Goal: Transaction & Acquisition: Purchase product/service

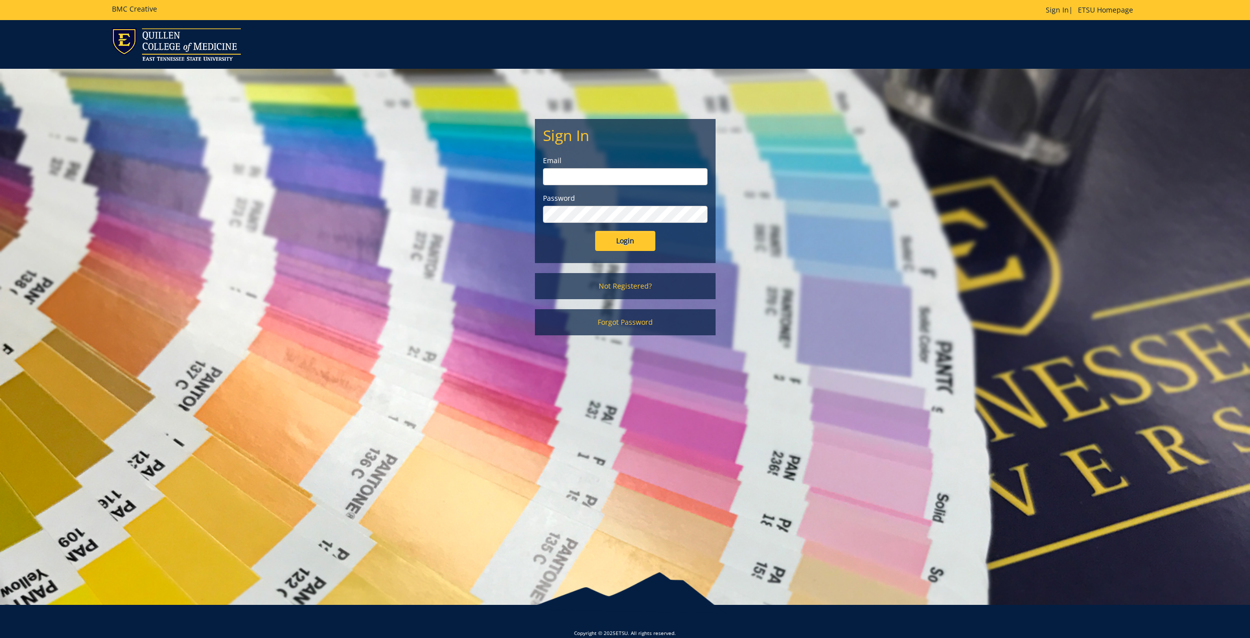
click at [590, 184] on input "email" at bounding box center [625, 176] width 165 height 17
type input "[EMAIL_ADDRESS][DOMAIN_NAME]"
click at [595, 231] on input "Login" at bounding box center [625, 241] width 60 height 20
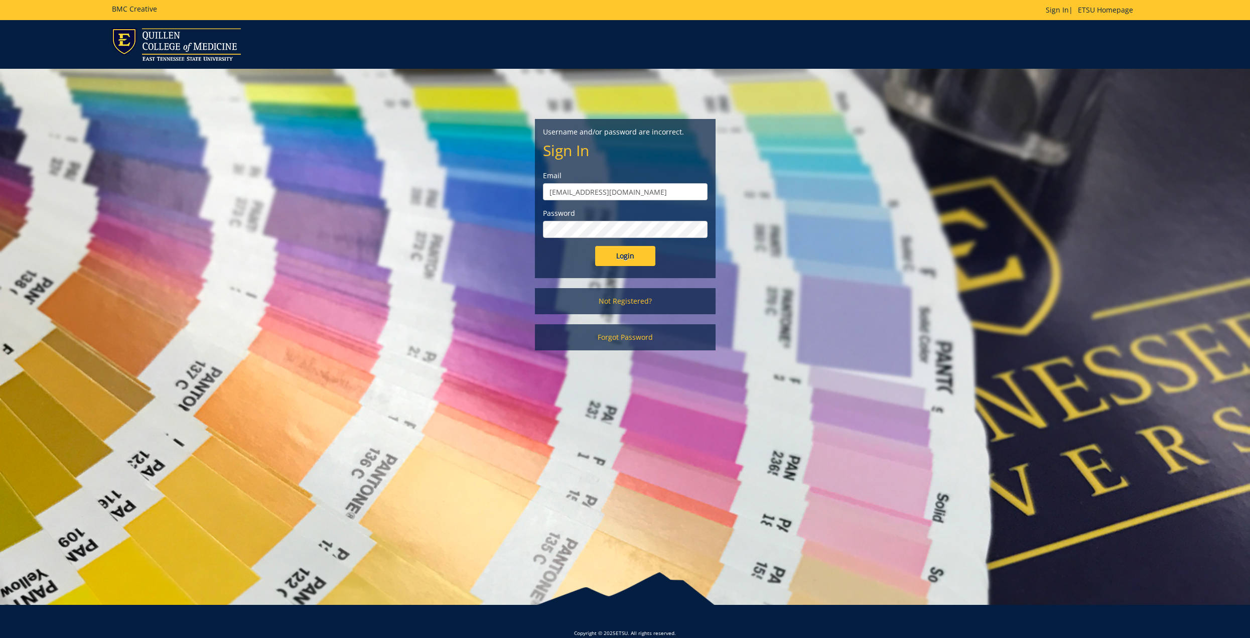
click at [595, 246] on input "Login" at bounding box center [625, 256] width 60 height 20
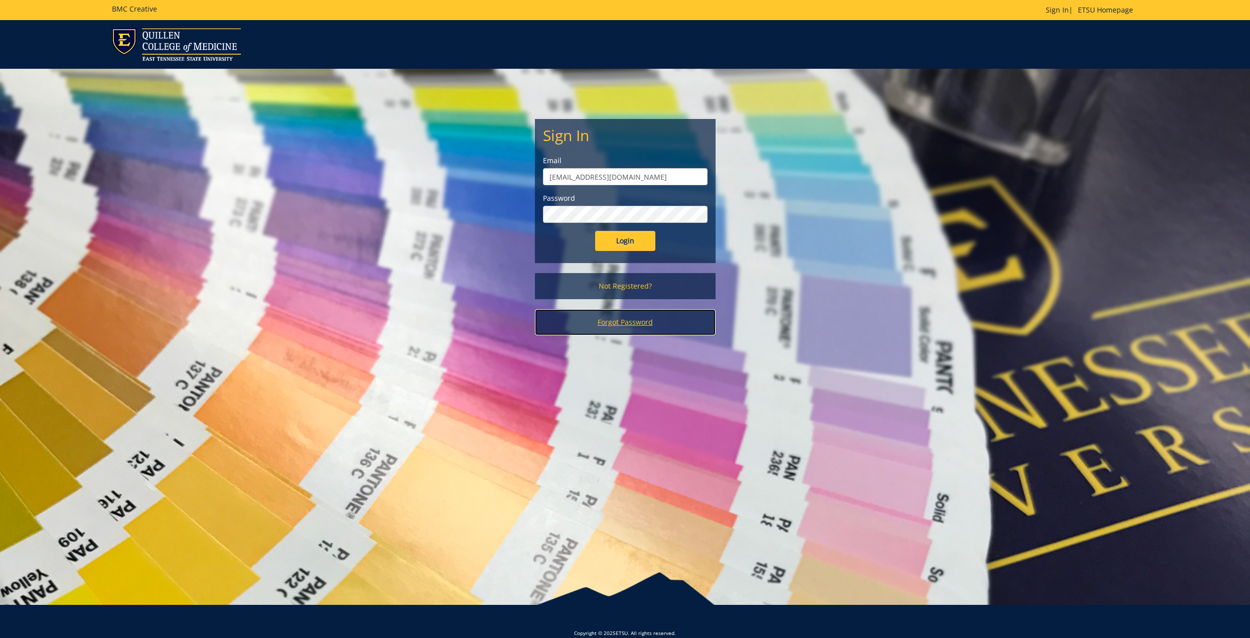
click at [627, 323] on link "Forgot Password" at bounding box center [625, 322] width 181 height 26
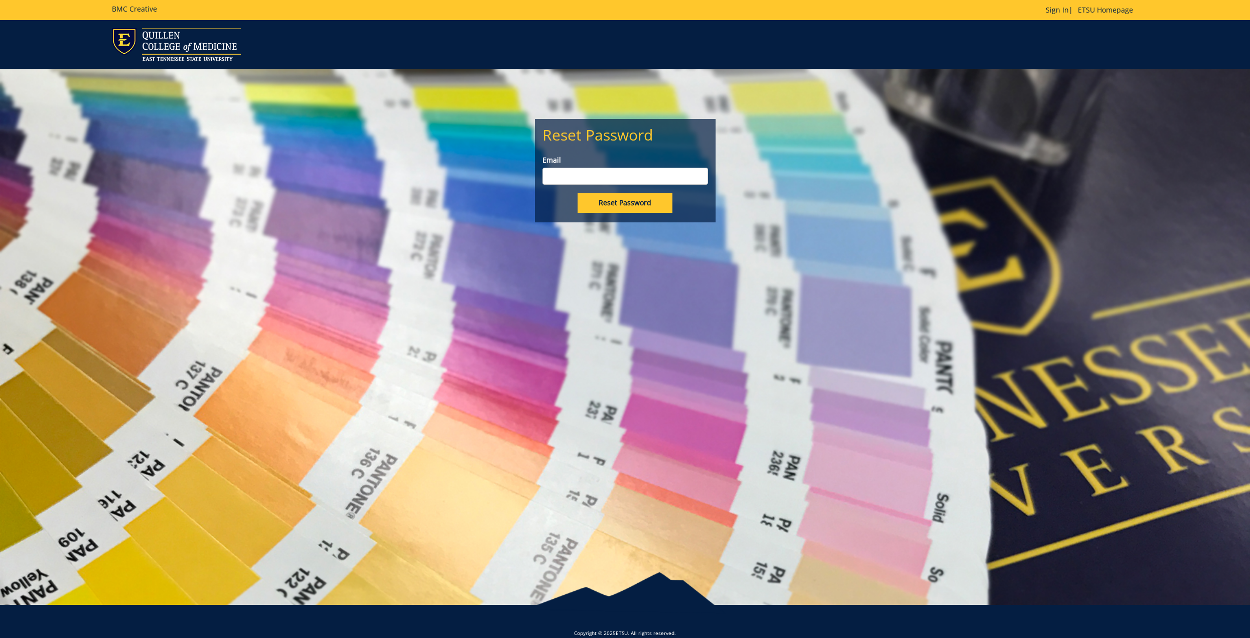
click at [580, 170] on input "Email" at bounding box center [625, 176] width 166 height 17
type input "efremov@etsu.edu"
click at [577, 193] on input "Reset Password" at bounding box center [624, 203] width 95 height 20
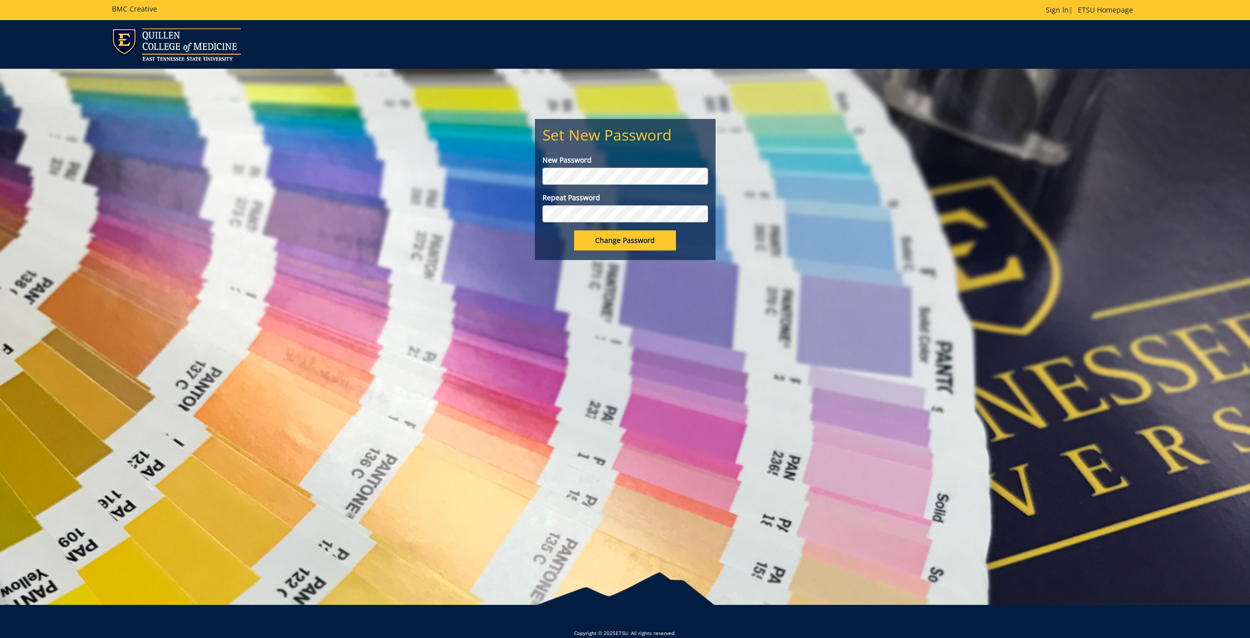
click at [574, 230] on input "Change Password" at bounding box center [625, 240] width 102 height 20
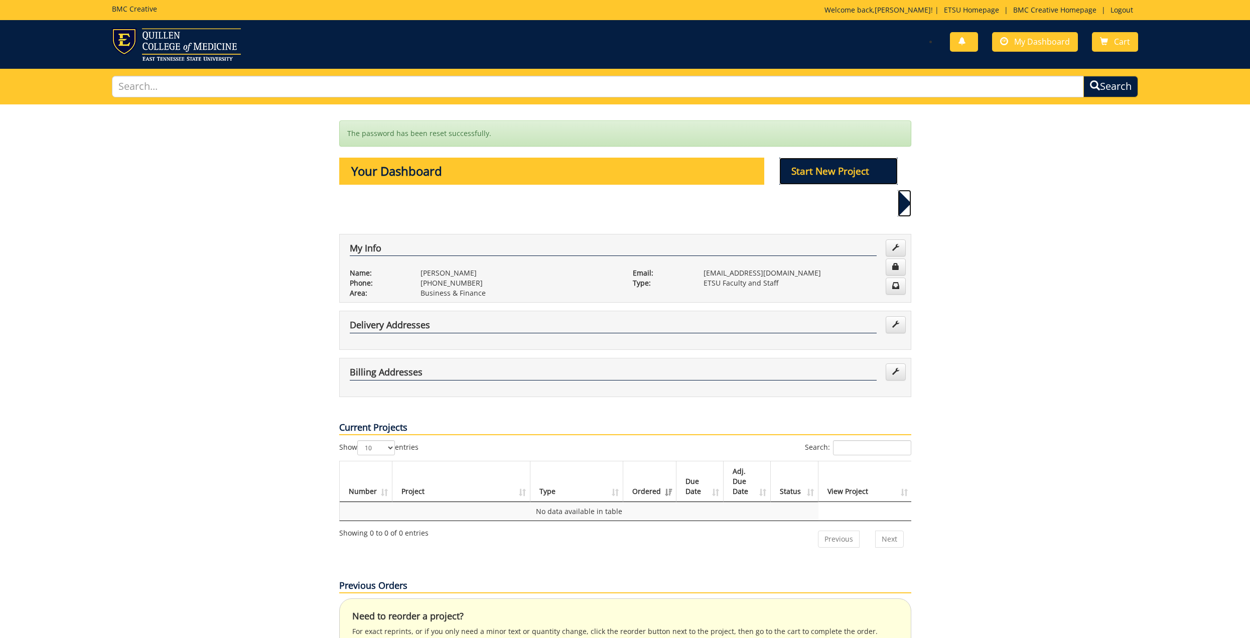
click at [807, 176] on p "Start New Project" at bounding box center [838, 171] width 118 height 27
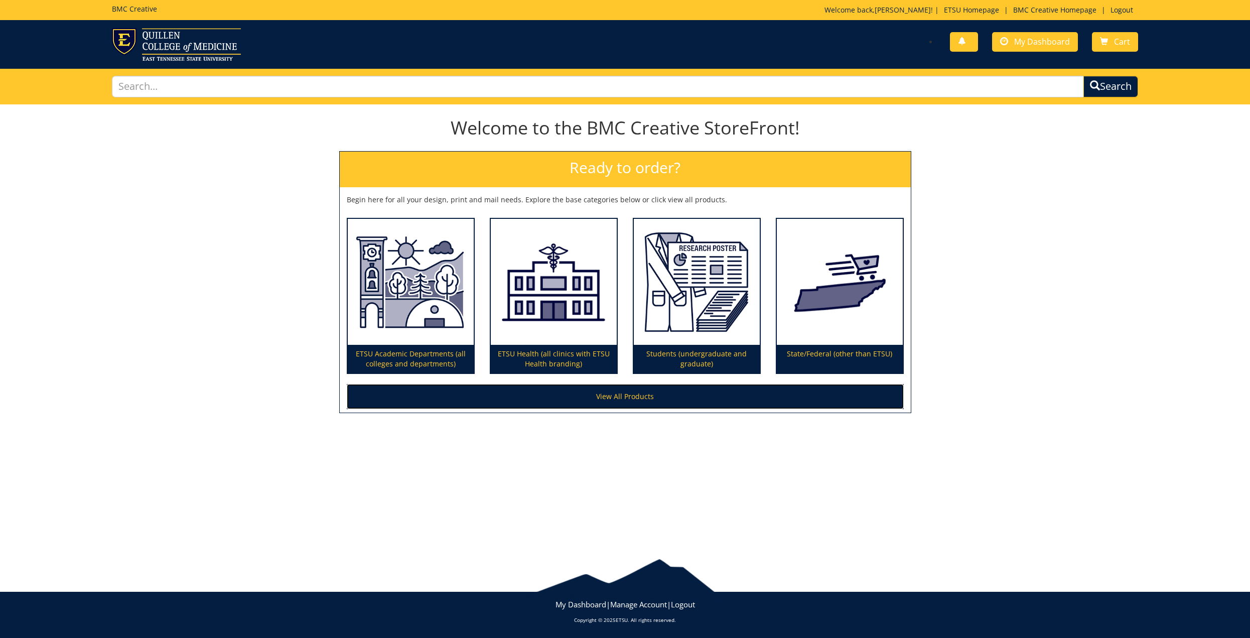
click at [596, 403] on link "View All Products" at bounding box center [625, 396] width 557 height 25
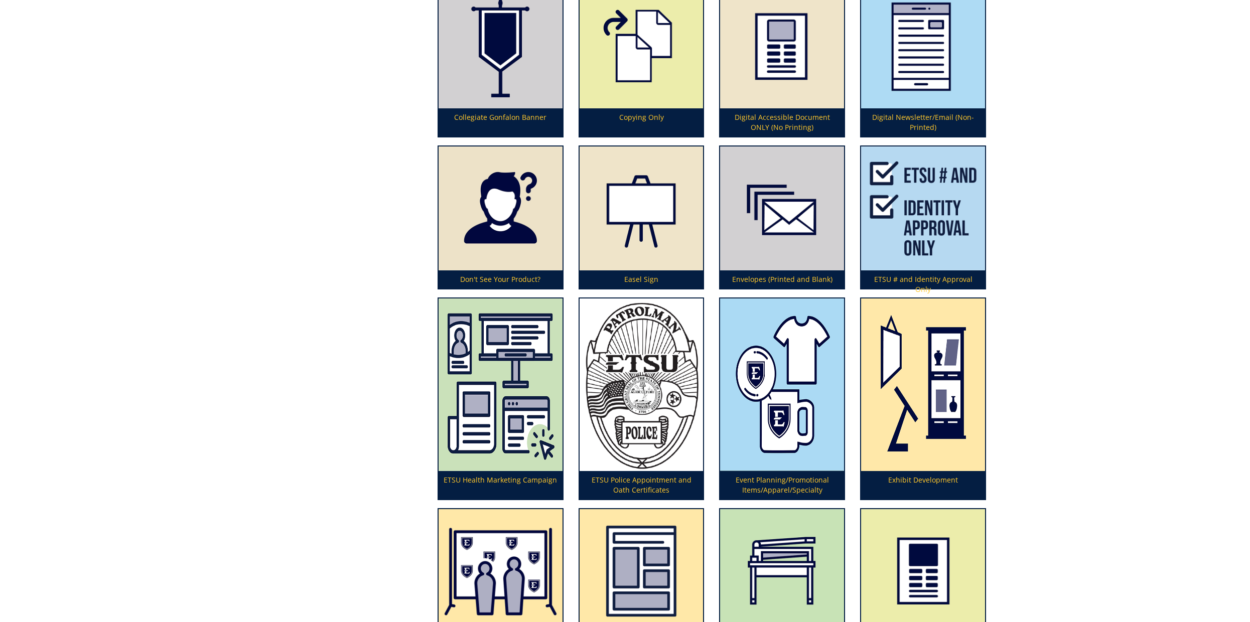
scroll to position [1994, 0]
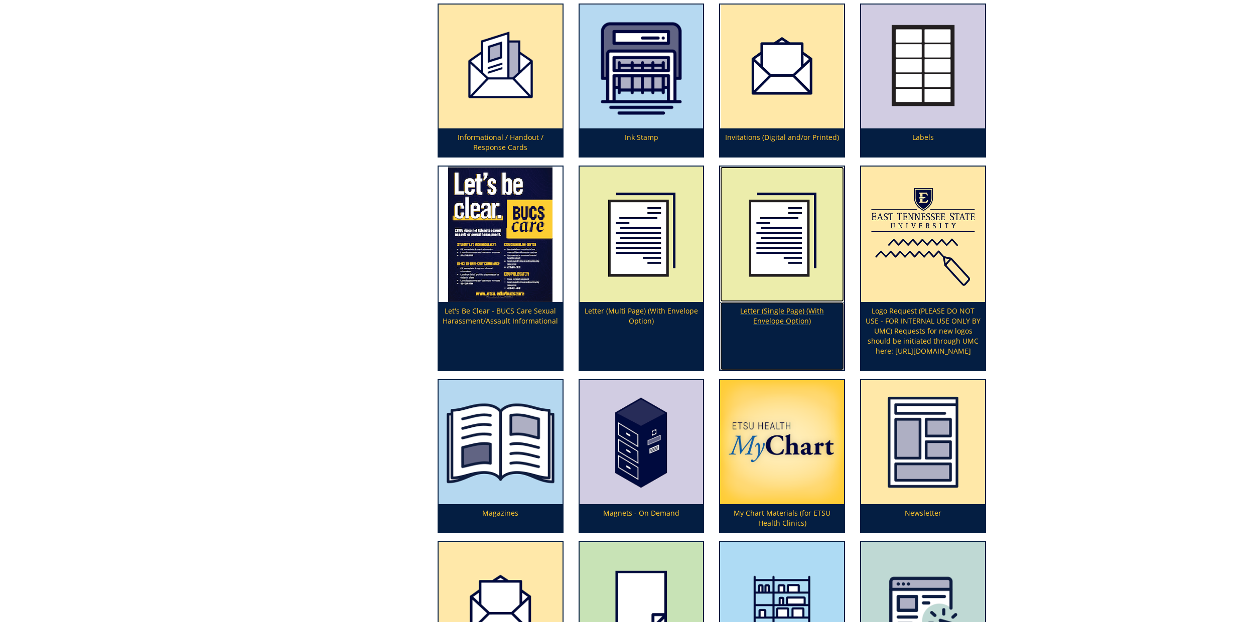
click at [784, 318] on p "Letter (Single Page) (With Envelope Option)" at bounding box center [782, 336] width 124 height 68
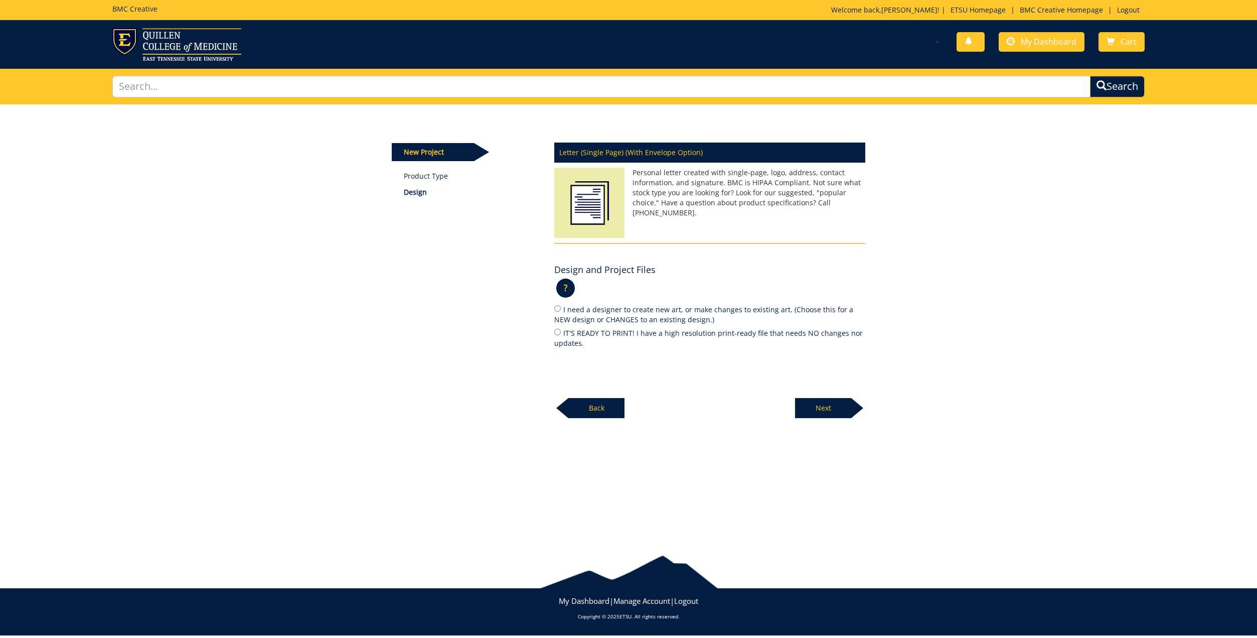
click at [556, 336] on label "IT'S READY TO PRINT! I have a high resolution print-ready file that needs NO ch…" at bounding box center [709, 337] width 311 height 21
click at [556, 335] on input "IT'S READY TO PRINT! I have a high resolution print-ready file that needs NO ch…" at bounding box center [557, 332] width 7 height 7
radio input "true"
click at [815, 403] on p "Next" at bounding box center [823, 408] width 56 height 20
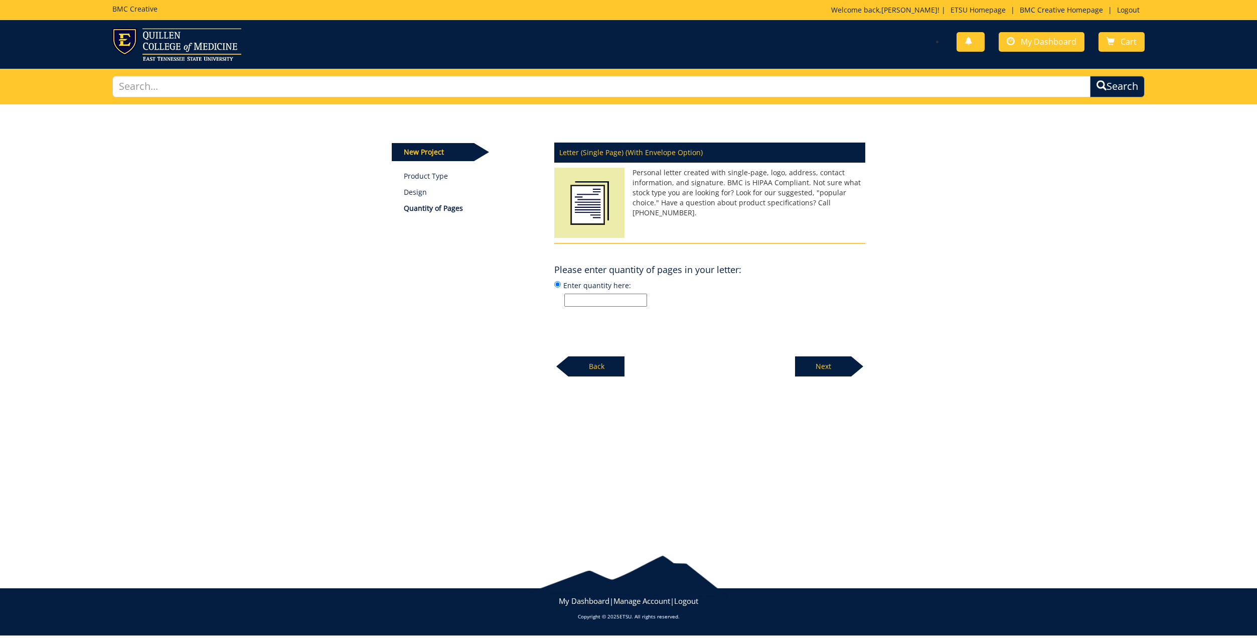
click at [816, 364] on p "Next" at bounding box center [823, 366] width 56 height 20
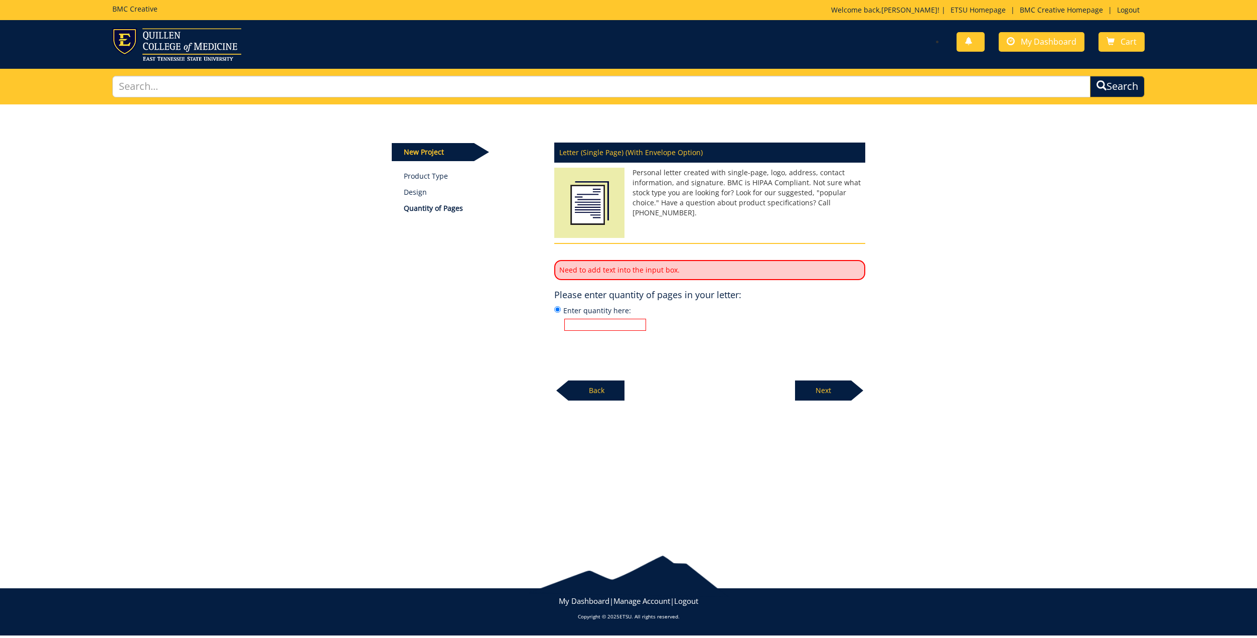
click at [617, 328] on input "Enter quantity here:" at bounding box center [605, 325] width 82 height 12
type input "1"
click at [802, 385] on p "Next" at bounding box center [823, 390] width 56 height 20
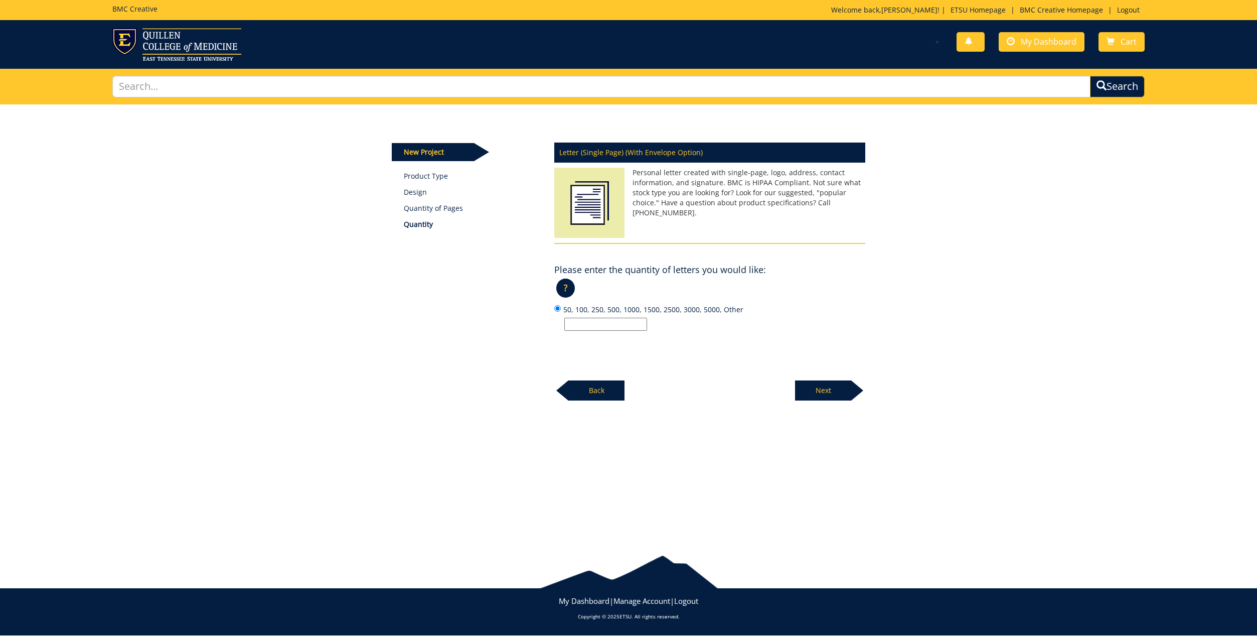
click at [585, 331] on input "50, 100, 250, 500, 1000, 1500, 2500, 3000, 5000, Other" at bounding box center [605, 324] width 83 height 13
type input "1"
click at [822, 389] on p "Next" at bounding box center [823, 390] width 56 height 20
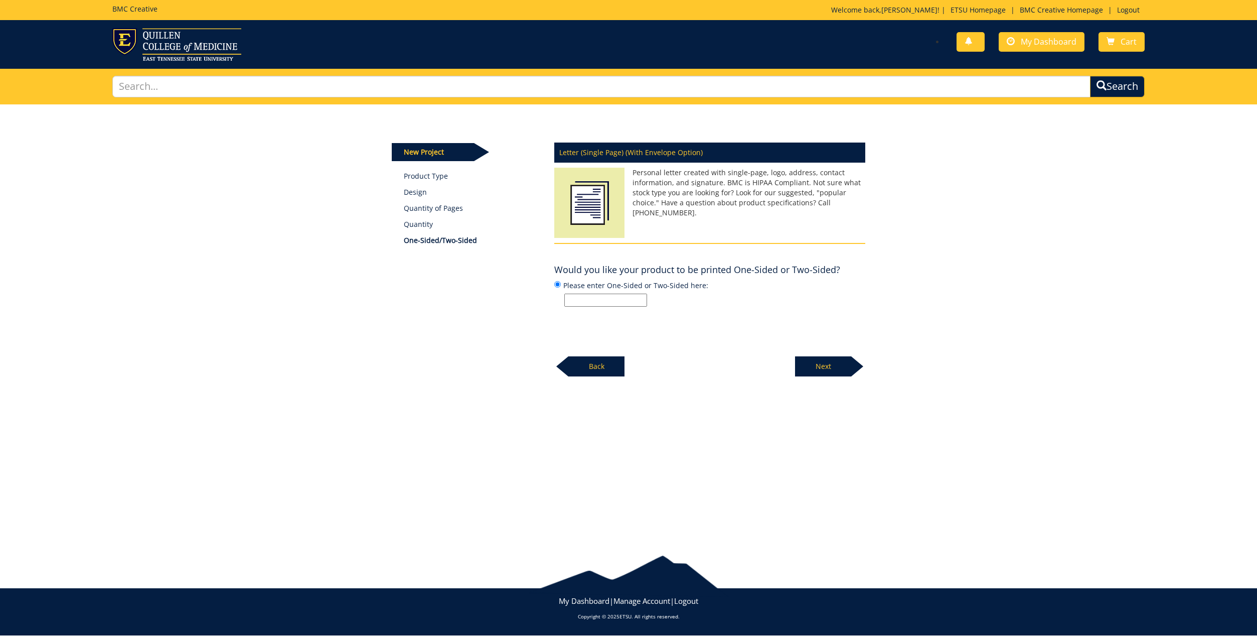
click at [614, 299] on input "Please enter One-Sided or Two-Sided here:" at bounding box center [605, 299] width 83 height 13
type input "1"
click at [817, 361] on p "Next" at bounding box center [823, 366] width 56 height 20
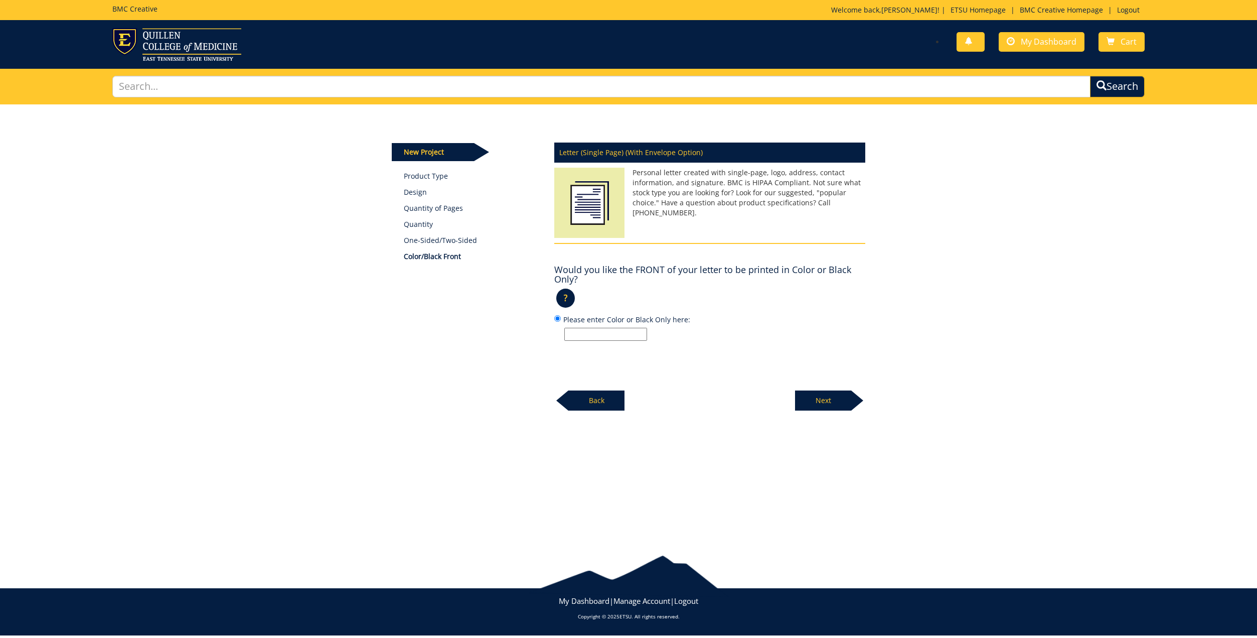
click at [606, 330] on input "Please enter Color or Black Only here:" at bounding box center [605, 334] width 83 height 13
type input "Color"
click at [809, 397] on p "Next" at bounding box center [823, 400] width 56 height 20
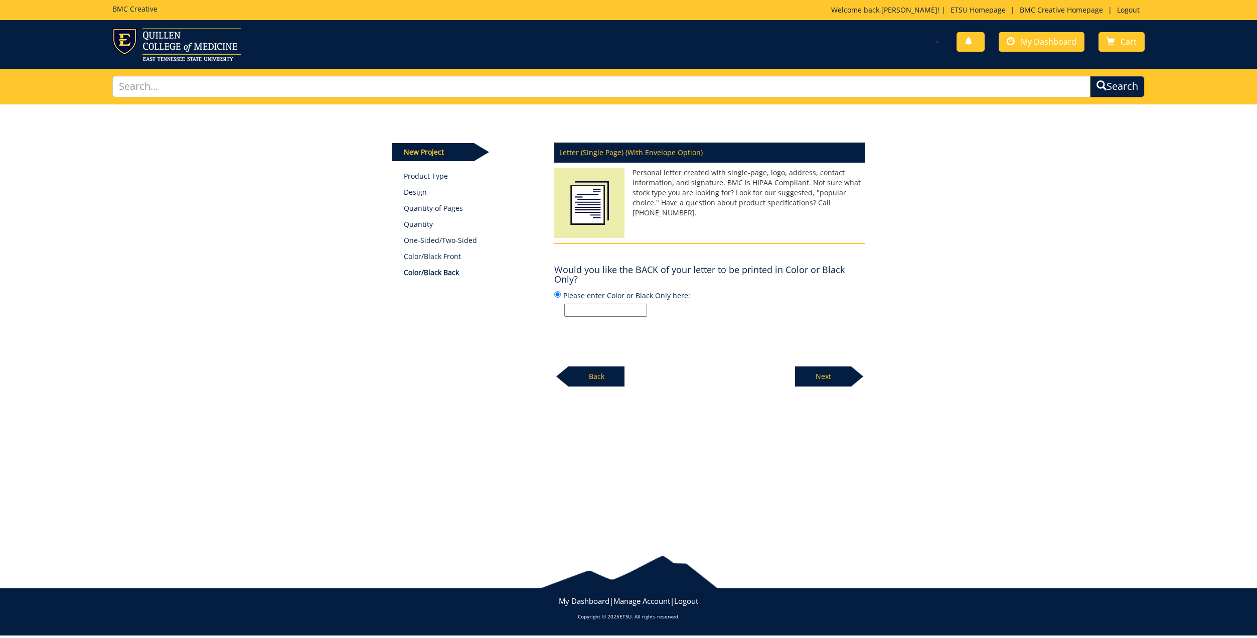
click at [608, 307] on input "Please enter Color or Black Only here:" at bounding box center [605, 310] width 83 height 13
type input "Color"
click at [824, 384] on p "Next" at bounding box center [823, 376] width 56 height 20
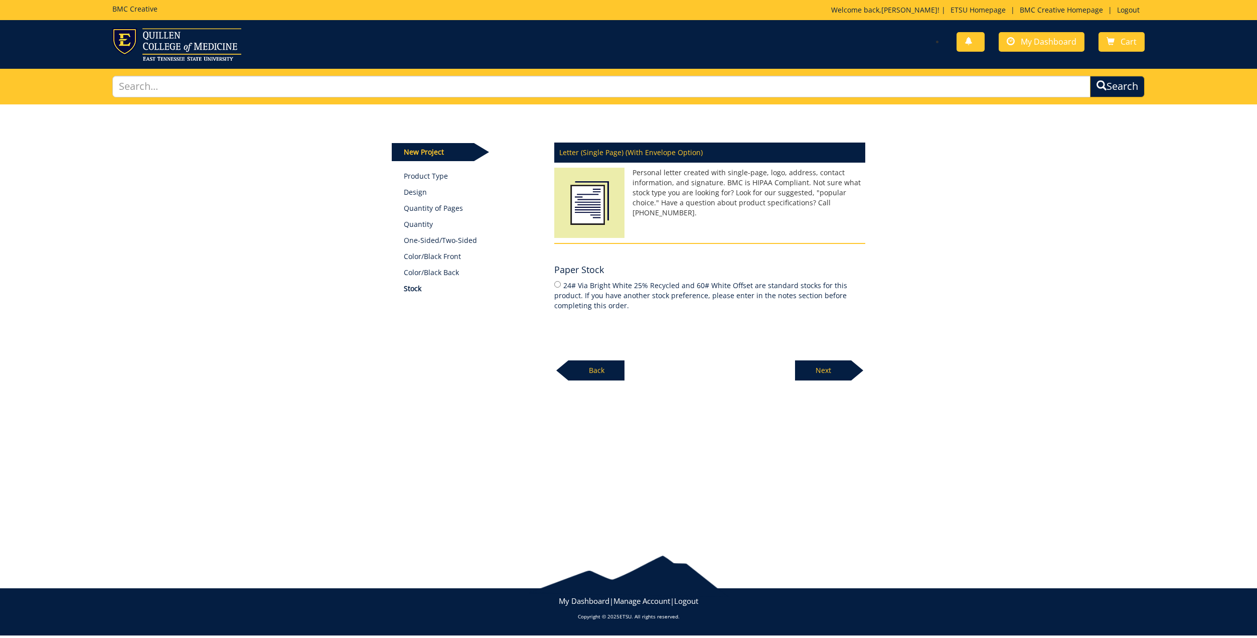
click at [560, 293] on label "24# Via Bright White 25% Recycled and 60# White Offset are standard stocks for …" at bounding box center [709, 294] width 311 height 31
click at [560, 287] on input "24# Via Bright White 25% Recycled and 60# White Offset are standard stocks for …" at bounding box center [557, 284] width 7 height 7
radio input "true"
click at [814, 364] on p "Next" at bounding box center [823, 370] width 56 height 20
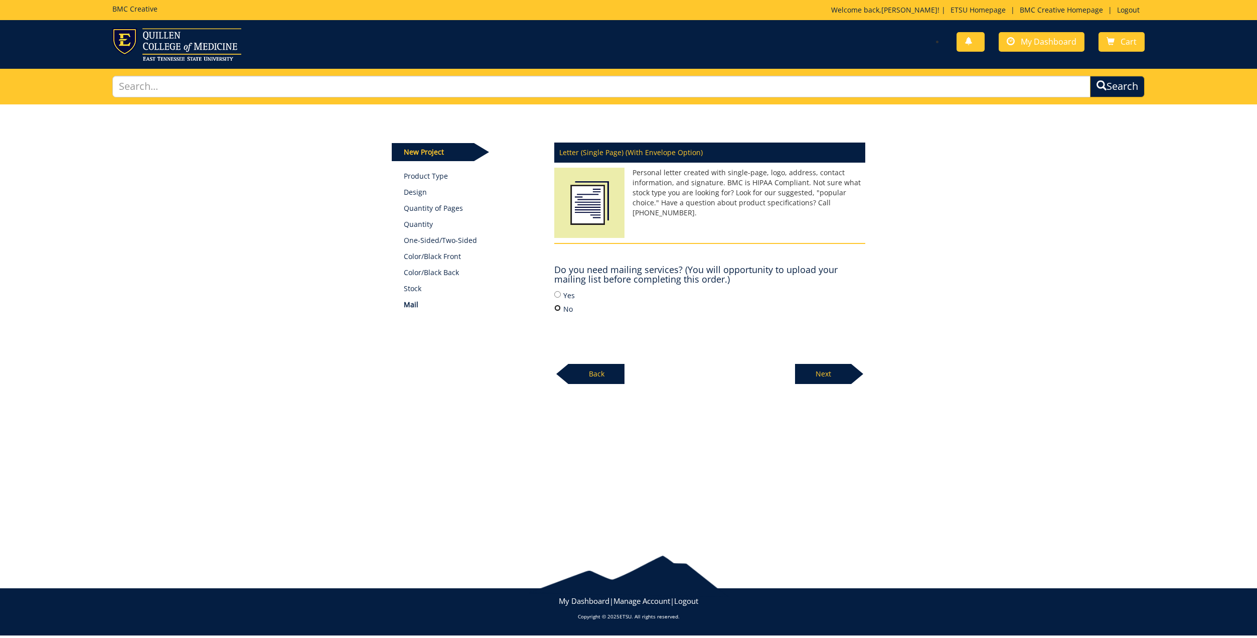
click at [560, 306] on input "No" at bounding box center [557, 308] width 7 height 7
radio input "true"
click at [834, 379] on p "Next" at bounding box center [823, 374] width 56 height 20
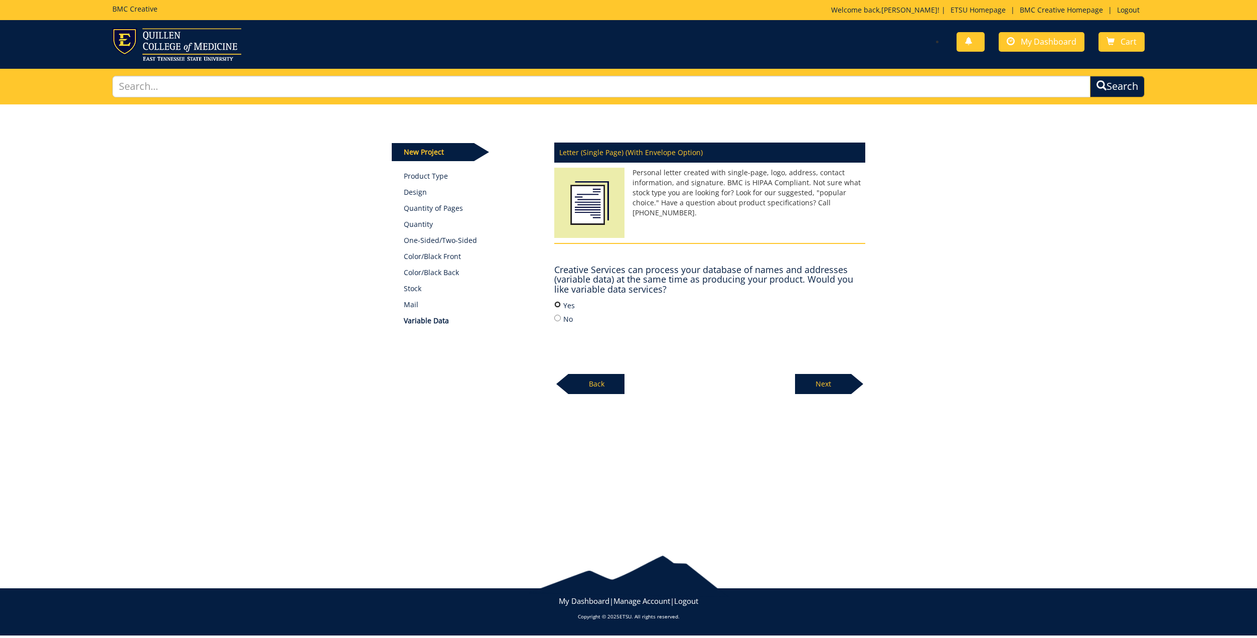
click at [560, 305] on input "Yes" at bounding box center [557, 304] width 7 height 7
radio input "true"
click at [826, 376] on p "Next" at bounding box center [823, 384] width 56 height 20
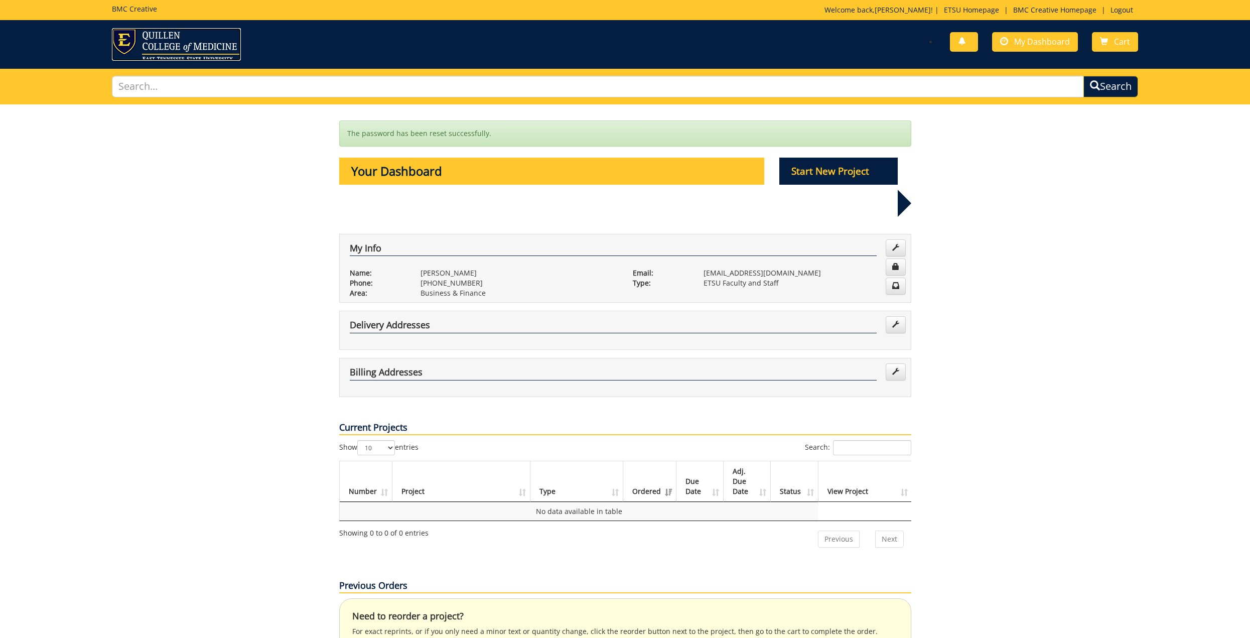
click at [180, 45] on img at bounding box center [176, 44] width 129 height 33
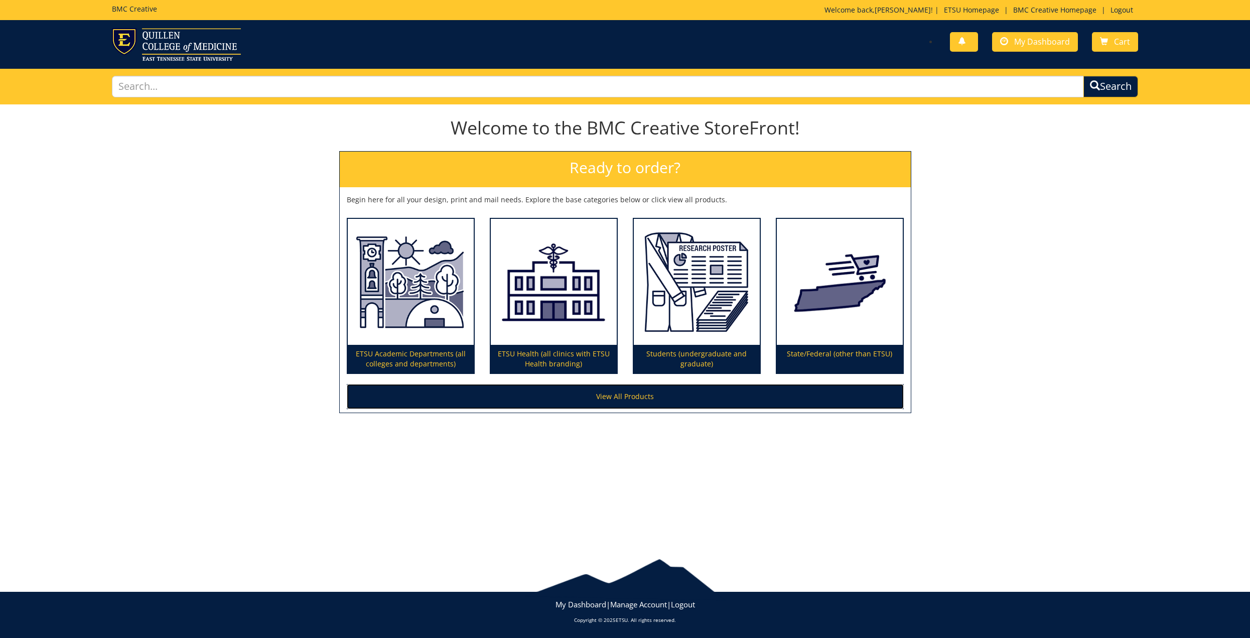
click at [627, 398] on link "View All Products" at bounding box center [625, 396] width 557 height 25
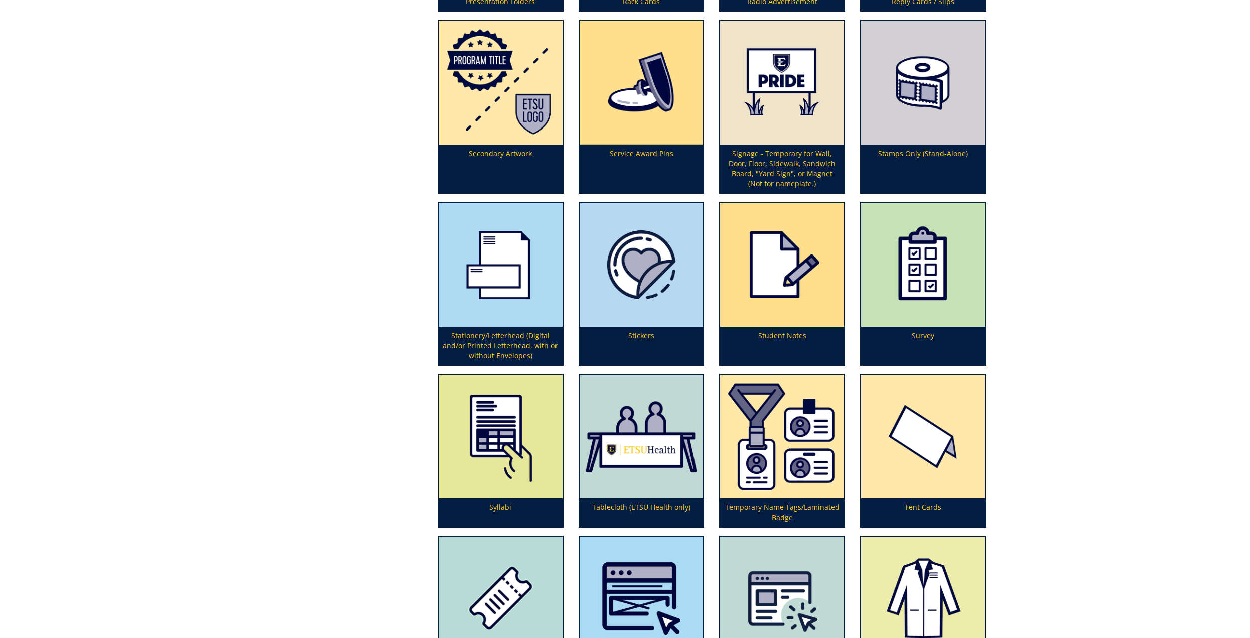
scroll to position [3261, 0]
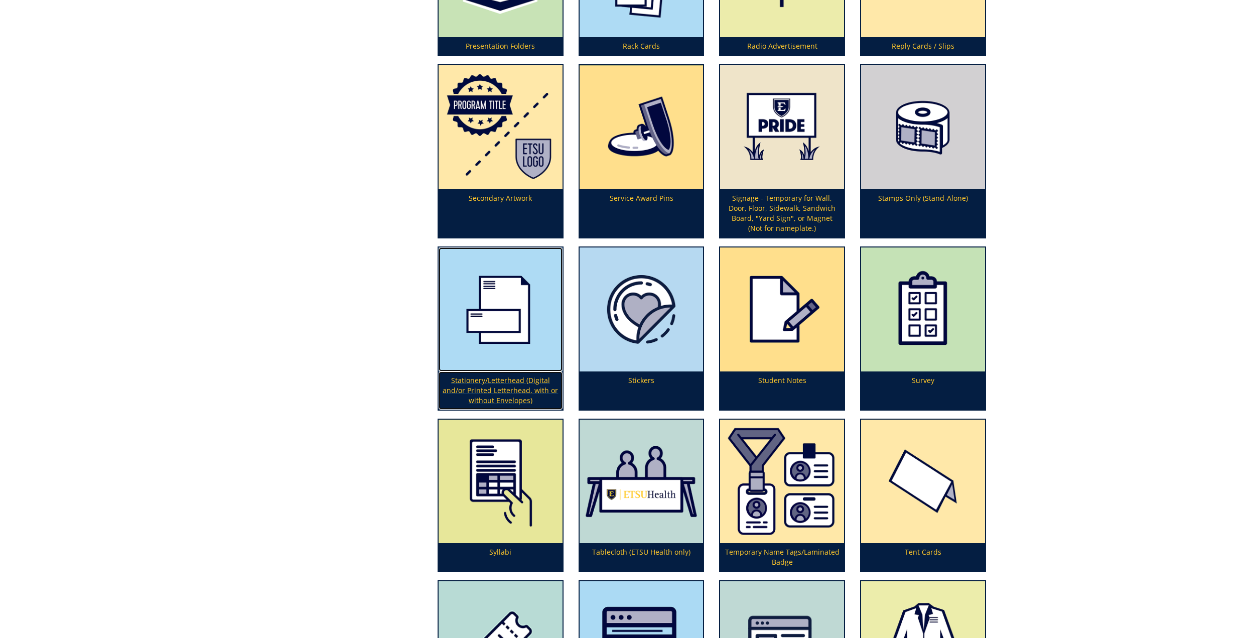
click at [491, 387] on p "Stationery/Letterhead (Digital and/or Printed Letterhead, with or without Envel…" at bounding box center [500, 390] width 124 height 38
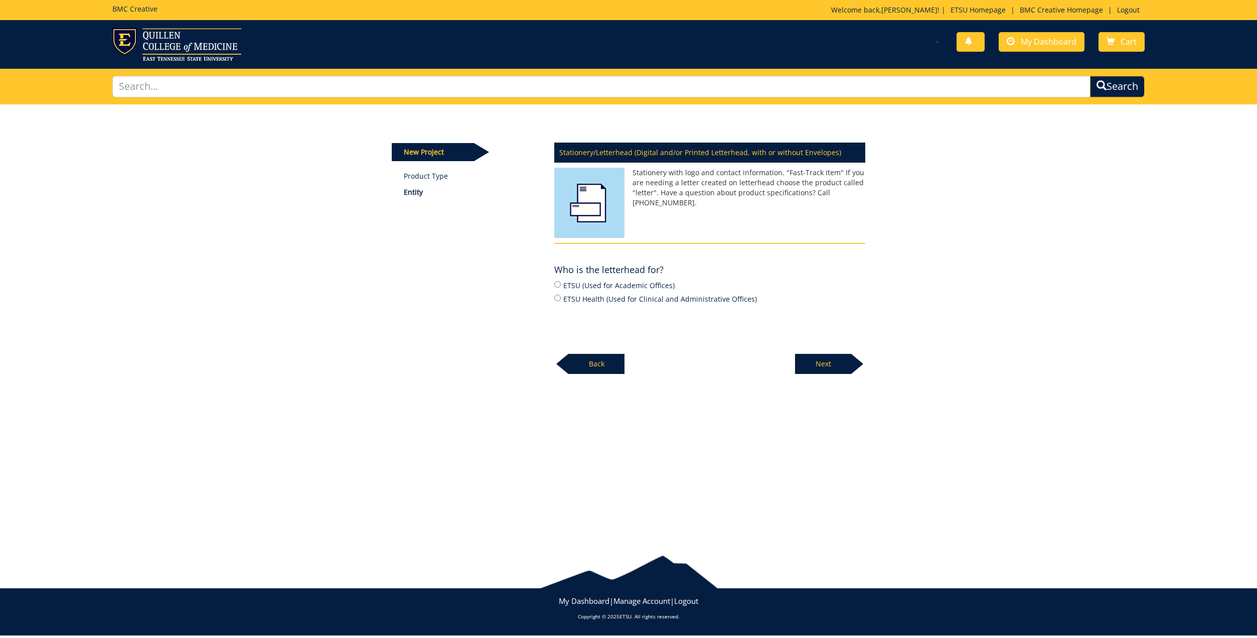
click at [566, 278] on div "Who is the letterhead for? ? × : ETSU (Used for Academic Offices) ETSU Health (…" at bounding box center [709, 282] width 311 height 45
click at [557, 285] on input "ETSU (Used for Academic Offices)" at bounding box center [557, 284] width 7 height 7
radio input "true"
click at [828, 358] on p "Next" at bounding box center [823, 364] width 56 height 20
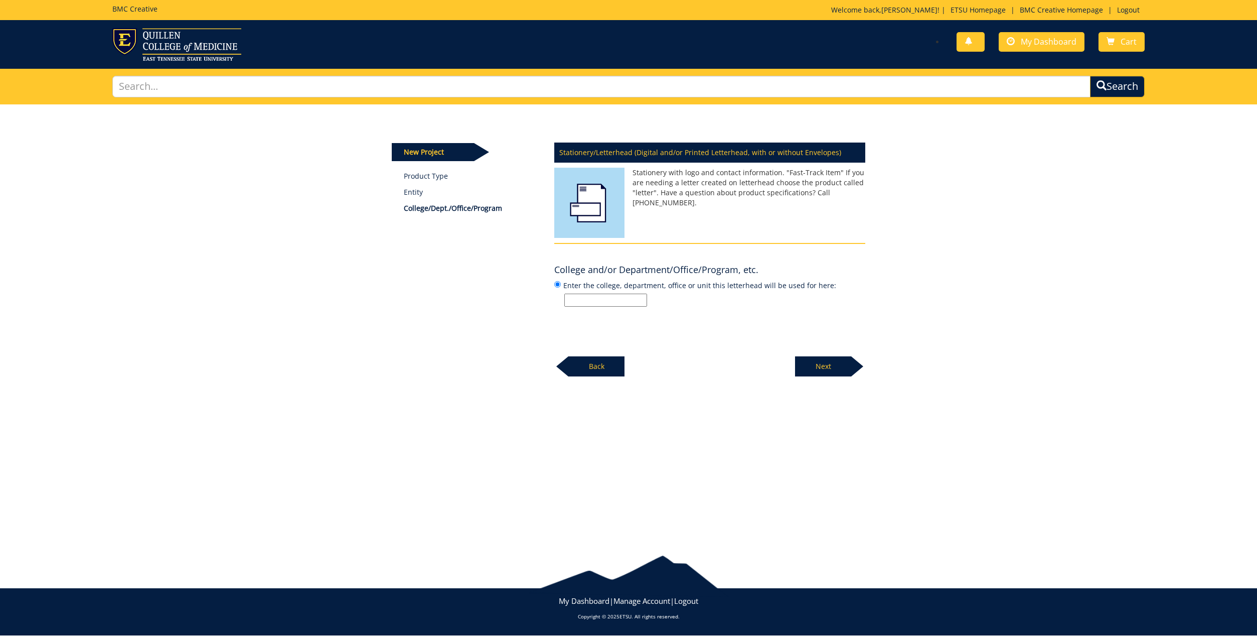
click at [596, 298] on input "Enter the college, department, office or unit this letterhead will be used for …" at bounding box center [605, 299] width 83 height 13
type input "Department of Economics"
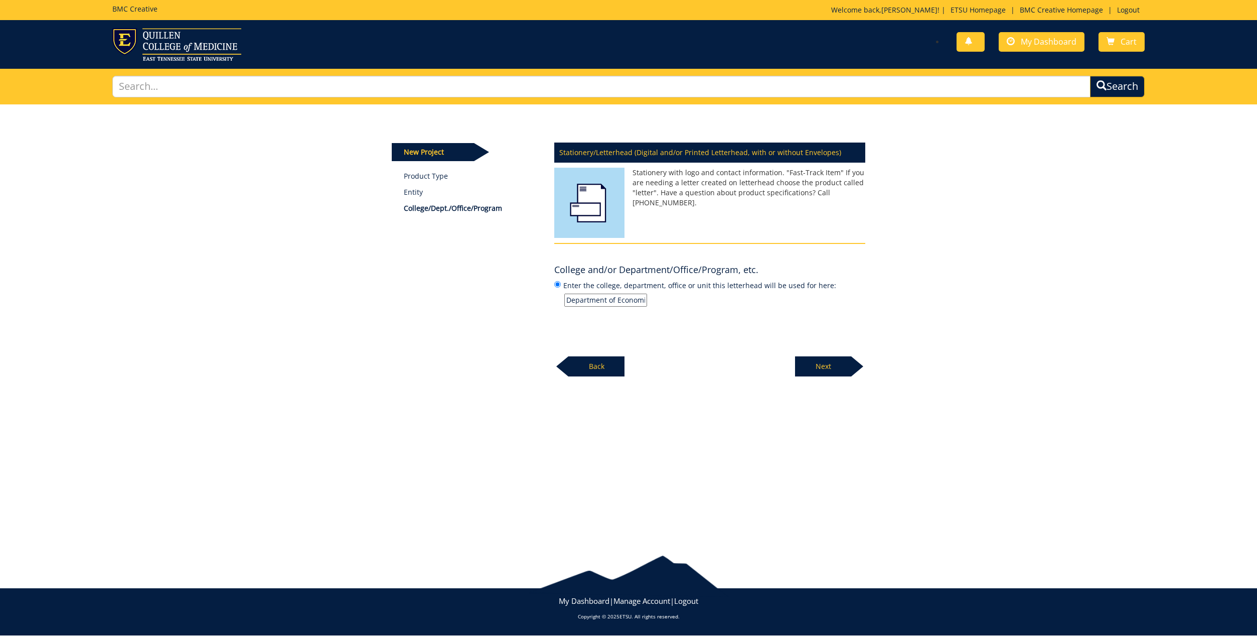
click at [804, 370] on p "Next" at bounding box center [823, 366] width 56 height 20
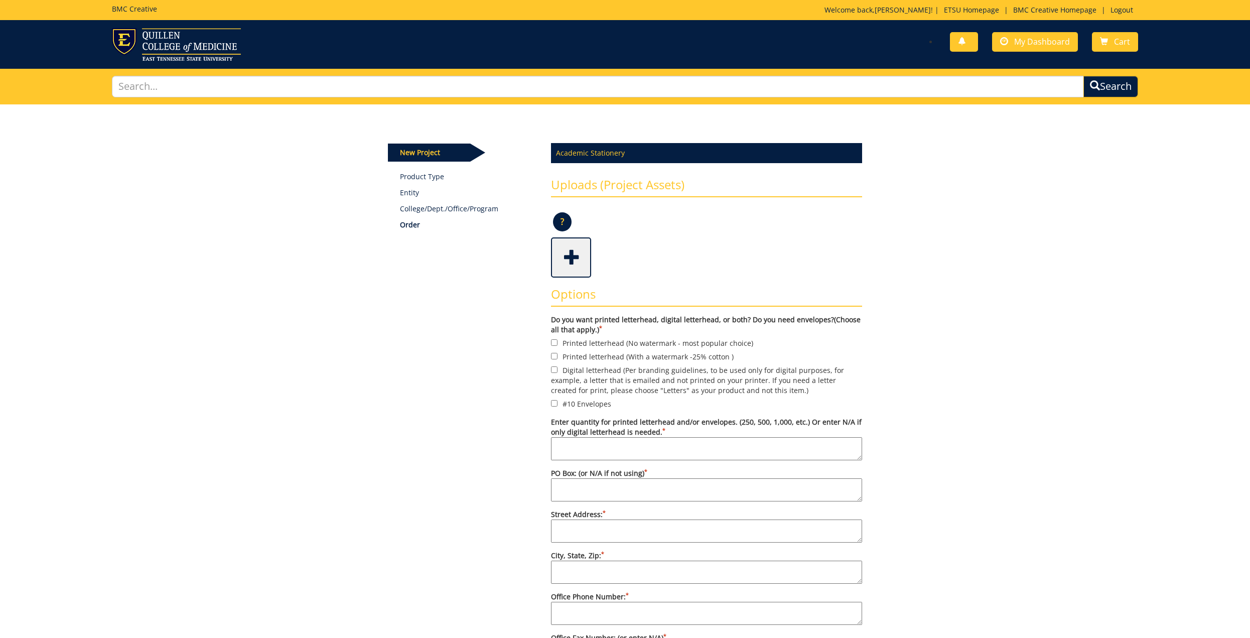
click at [563, 375] on label "Digital letterhead (Per branding guidelines, to be used only for digital purpos…" at bounding box center [706, 379] width 311 height 31
click at [557, 373] on input "Digital letterhead (Per branding guidelines, to be used only for digital purpos…" at bounding box center [554, 369] width 7 height 7
checkbox input "true"
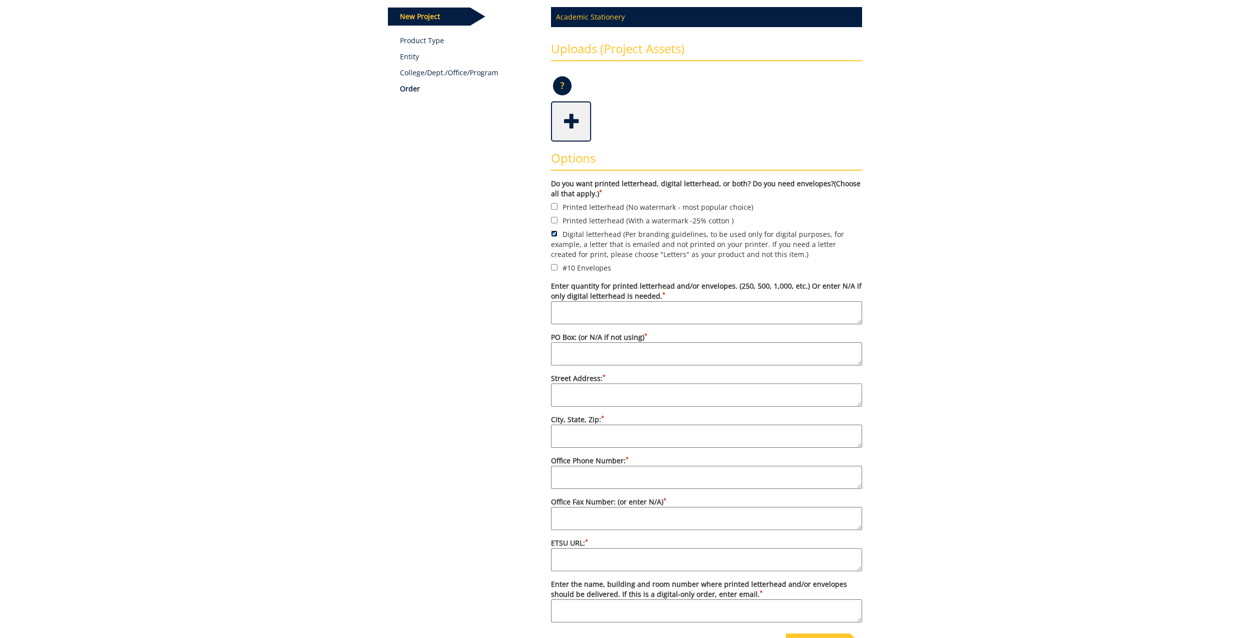
scroll to position [150, 0]
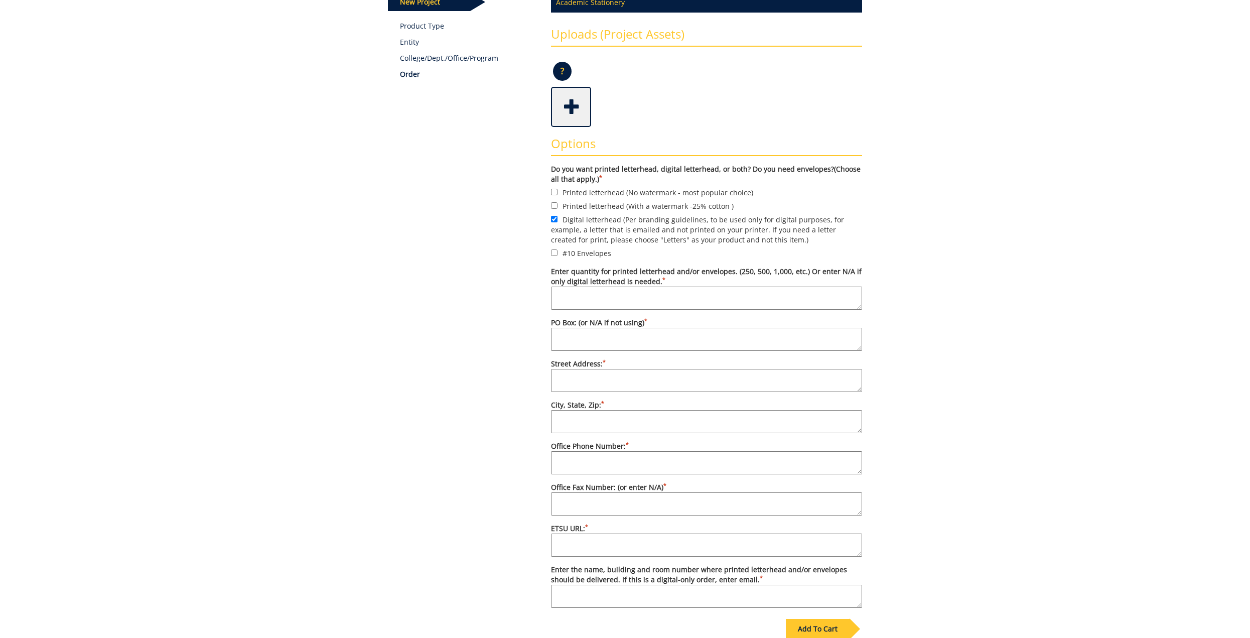
click at [602, 299] on textarea "Enter quantity for printed letterhead and/or envelopes. (250, 500, 1,000, etc.)…" at bounding box center [706, 297] width 311 height 23
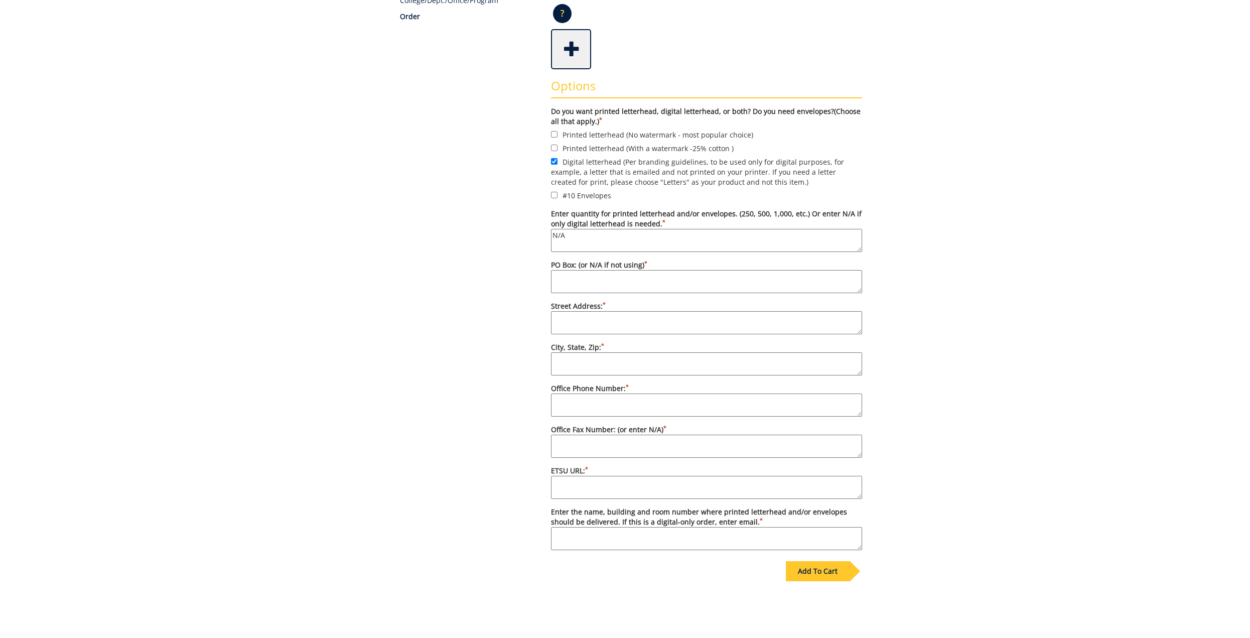
scroll to position [299, 0]
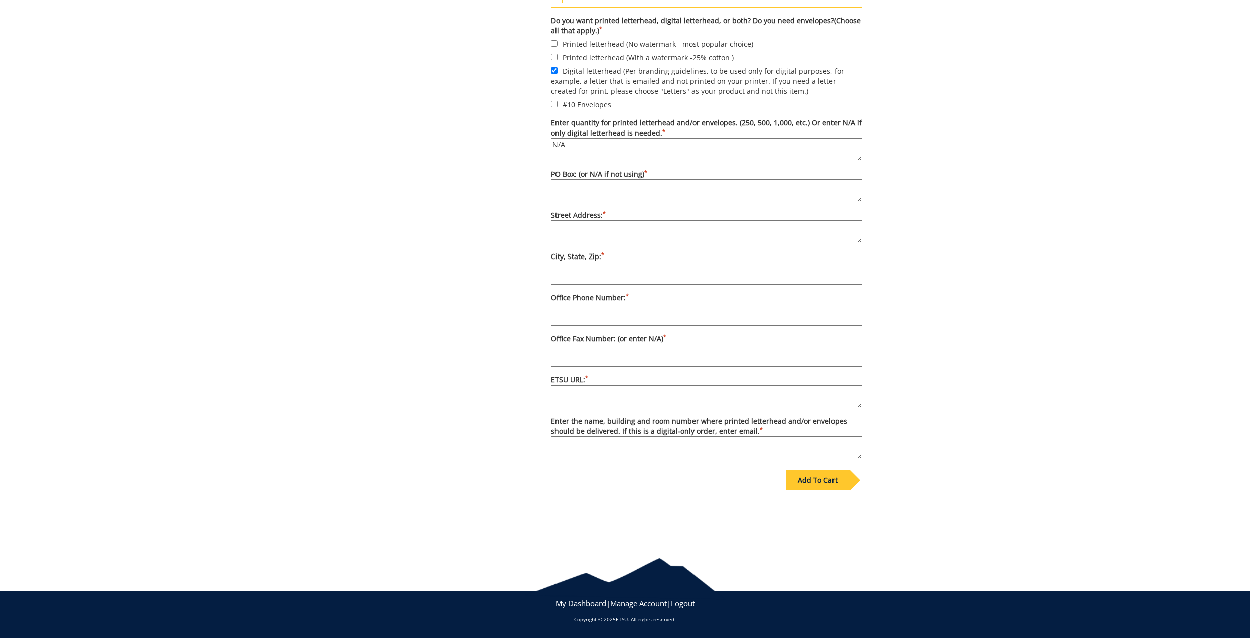
type textarea "N/A"
click at [822, 485] on div "Add To Cart" at bounding box center [818, 480] width 64 height 20
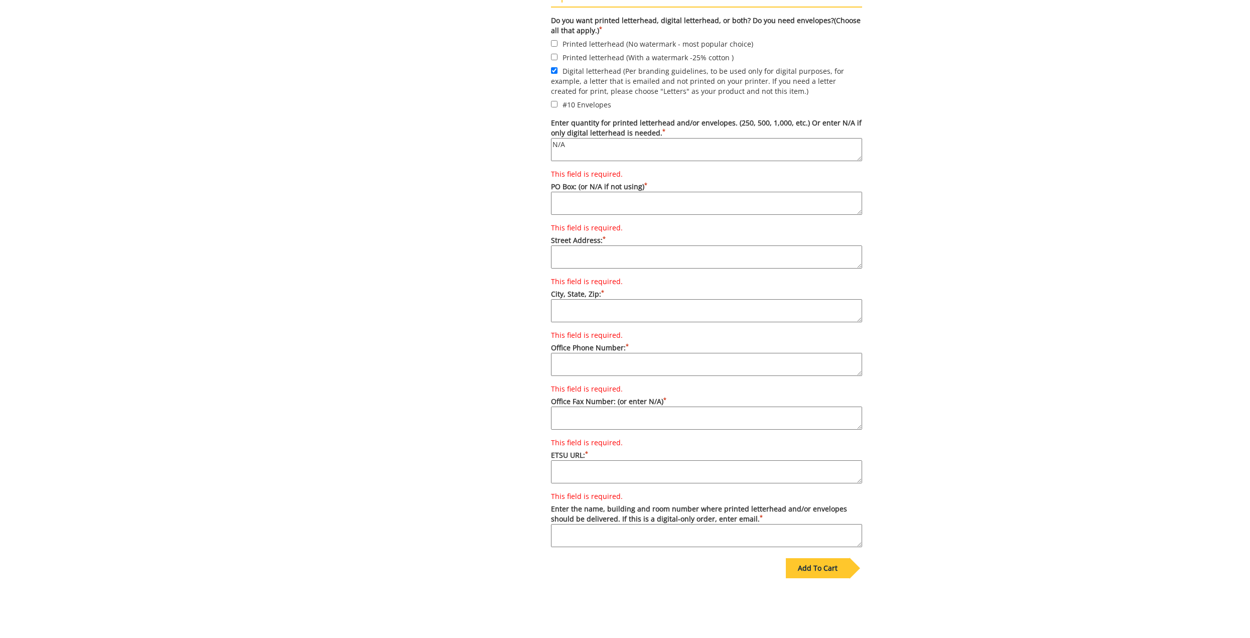
click at [586, 199] on textarea "This field is required. PO Box: (or N/A if not using) *" at bounding box center [706, 203] width 311 height 23
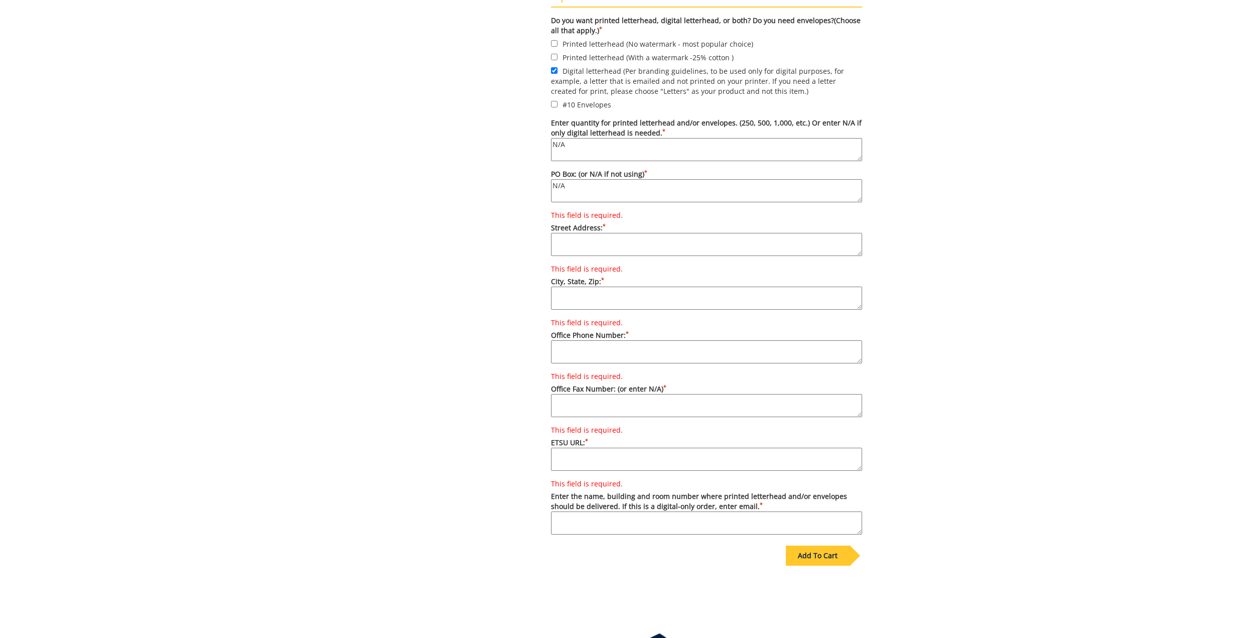
type textarea "N/A"
paste textarea "N/A"
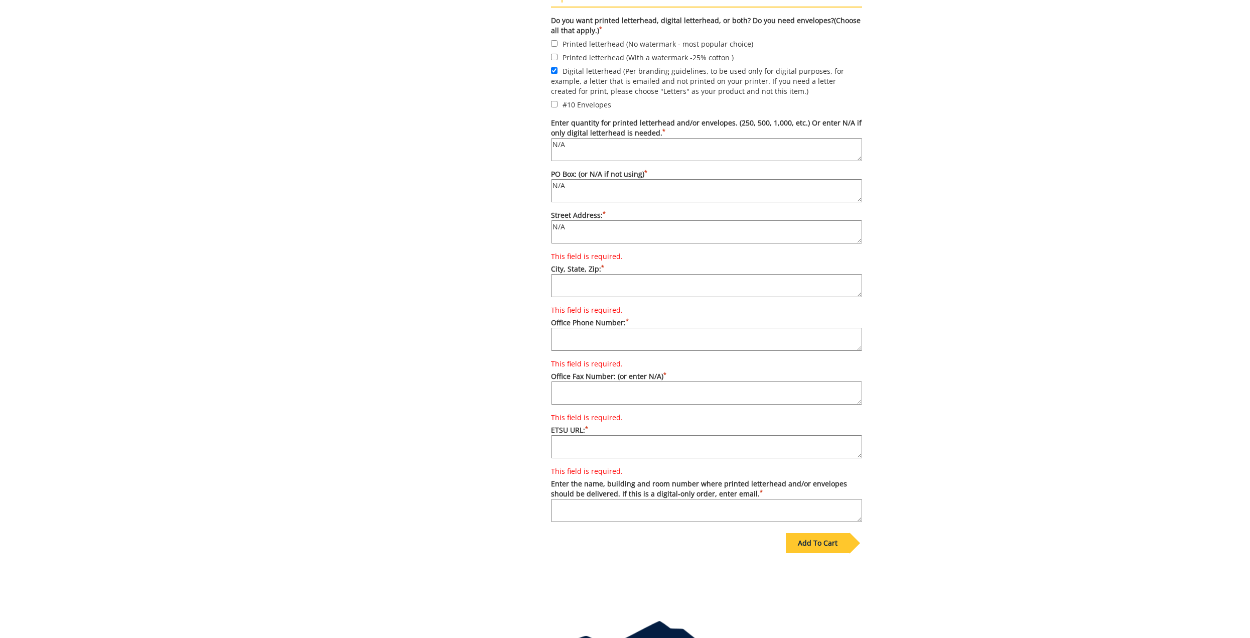
type textarea "N/A"
paste textarea "N/A"
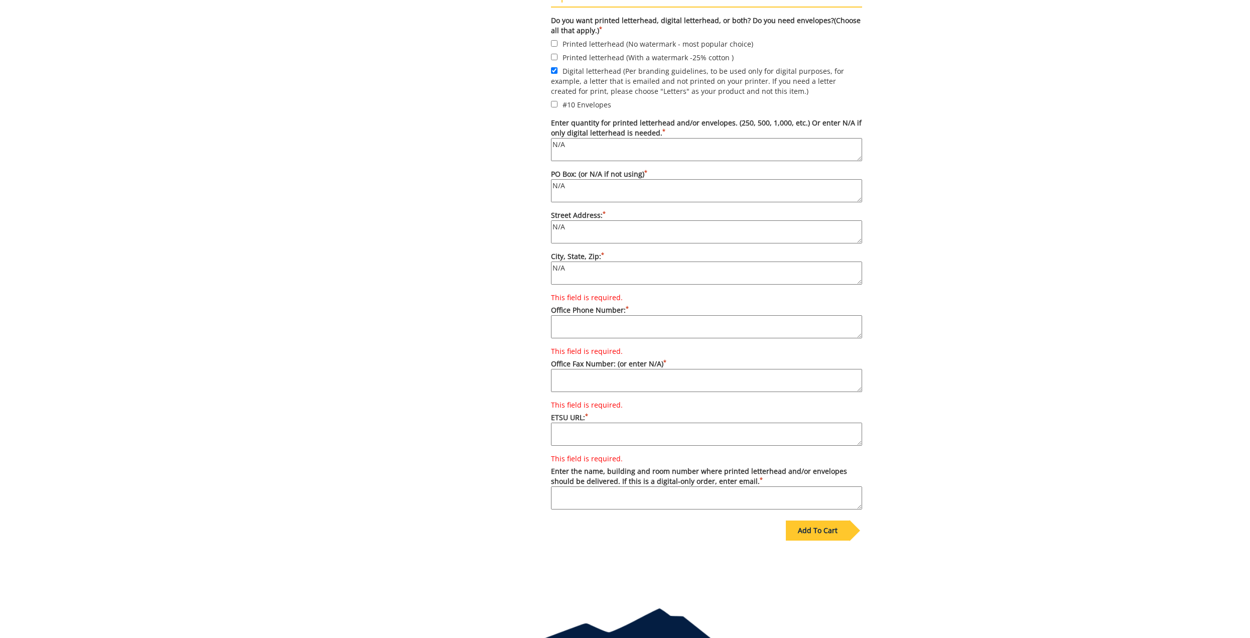
type textarea "N/A"
paste textarea "N/A"
type textarea "N/A"
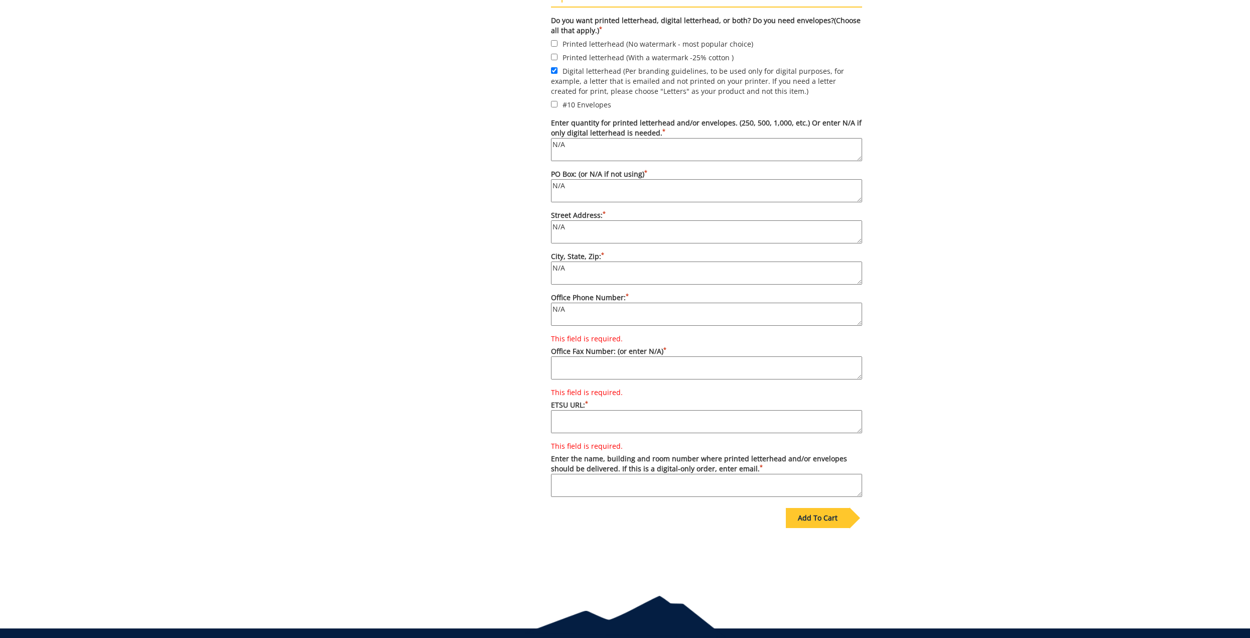
paste textarea "N/A"
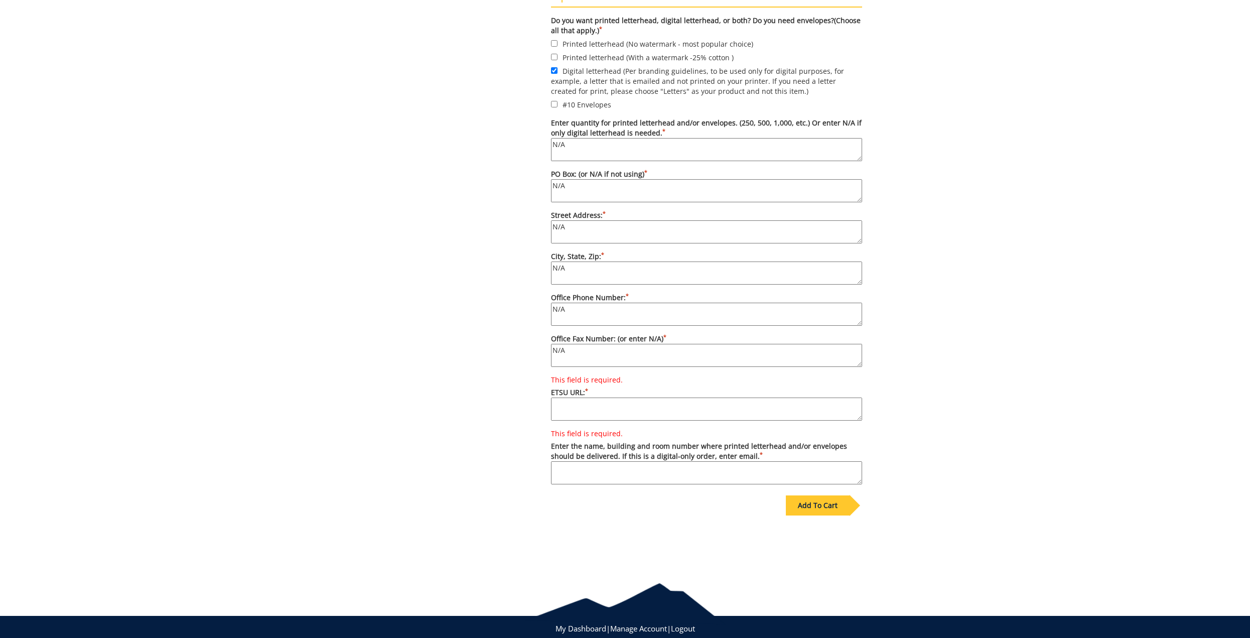
type textarea "N/A"
paste textarea "N/A"
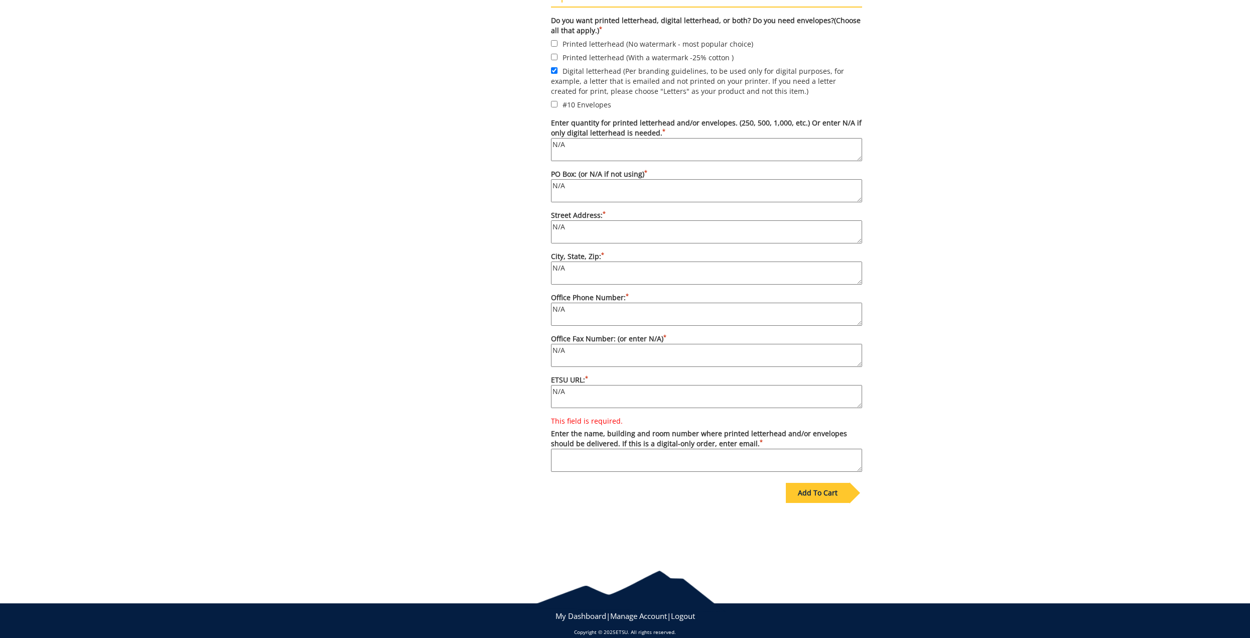
type textarea "N/A"
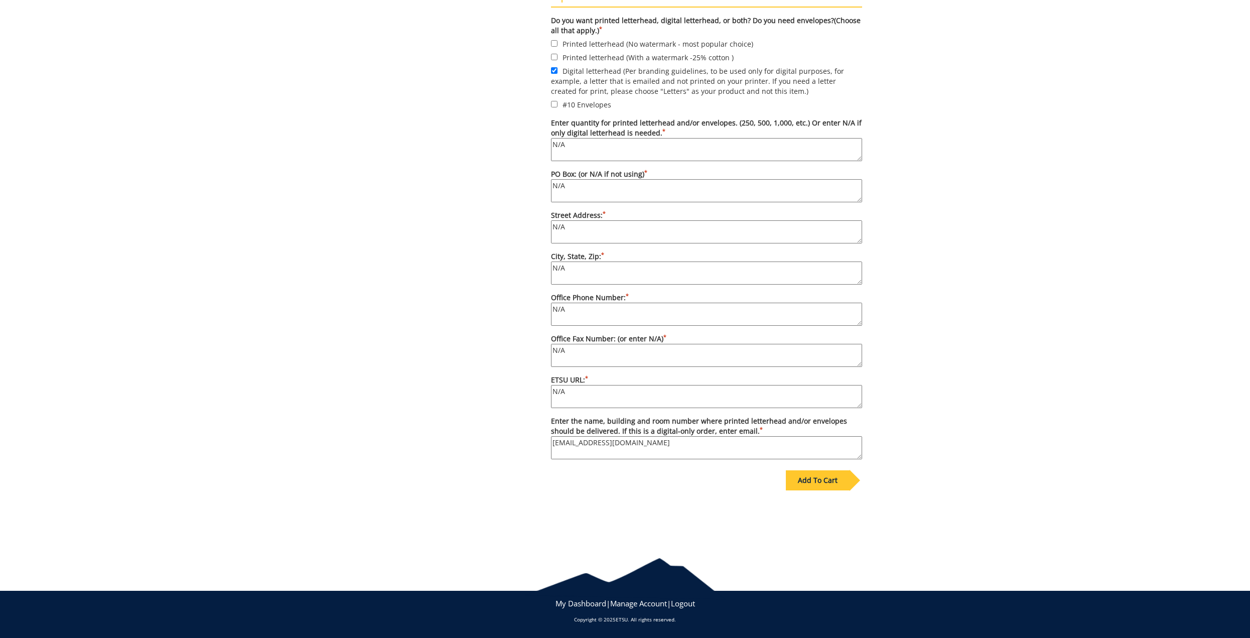
type textarea "efremov@etsu.edu"
click at [512, 59] on div "Some kind of message here. New Project Product Type Entity College/Dept./Office…" at bounding box center [624, 172] width 489 height 735
click at [584, 238] on textarea "N/A" at bounding box center [706, 231] width 311 height 23
type textarea "N"
type textarea "2"
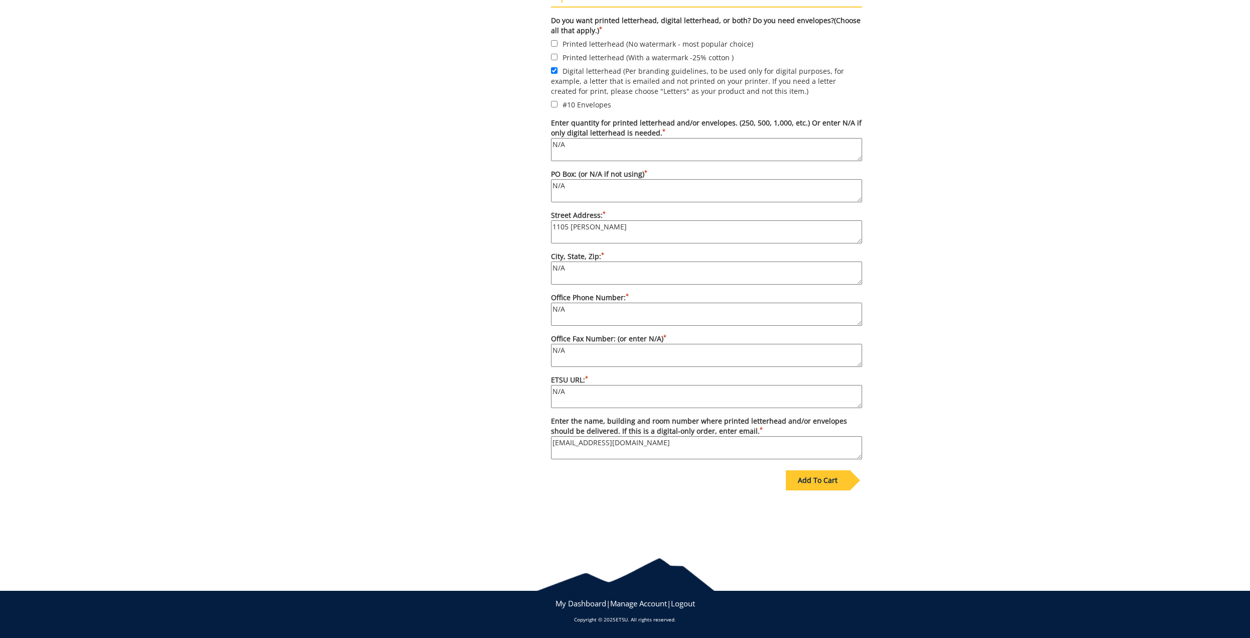
type textarea "1105 Dejarnette St"
type textarea "N"
type textarea "Elizabethton, TN, 37643"
drag, startPoint x: 161, startPoint y: 172, endPoint x: 528, endPoint y: 279, distance: 382.6
click at [169, 174] on div "Some kind of message here. New Project Product Type Entity College/Dept./Office…" at bounding box center [625, 172] width 1250 height 735
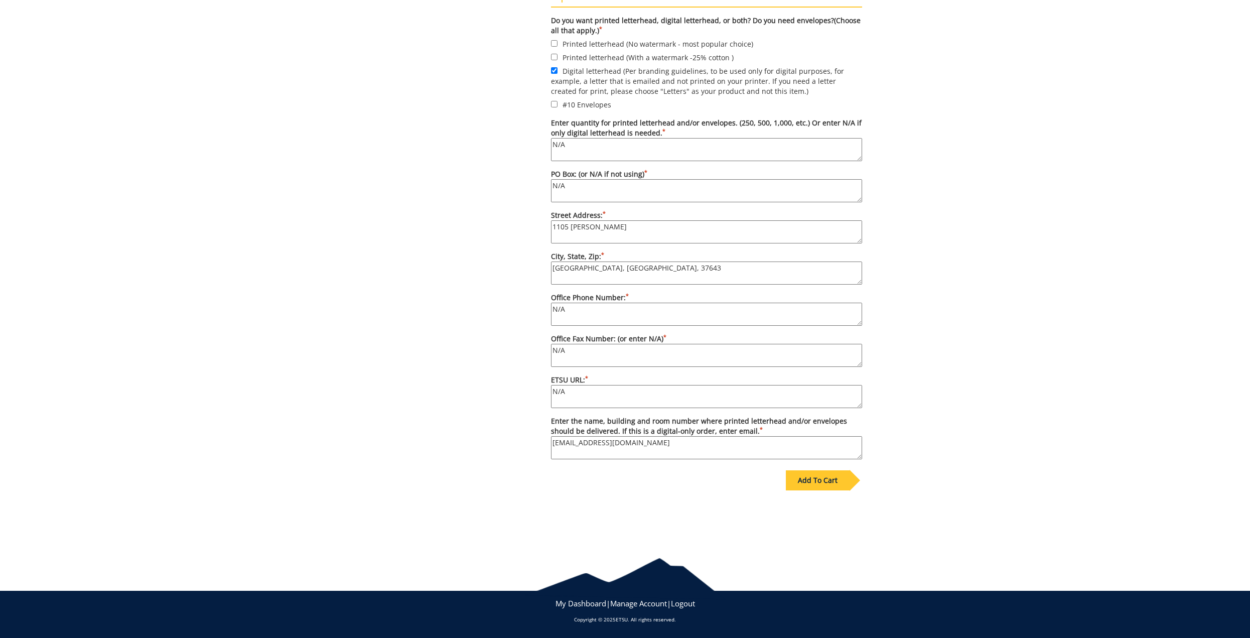
drag, startPoint x: 595, startPoint y: 302, endPoint x: 585, endPoint y: 305, distance: 10.3
click at [594, 303] on label "Office Phone Number: * N/A" at bounding box center [706, 308] width 311 height 33
drag, startPoint x: 588, startPoint y: 310, endPoint x: 491, endPoint y: 303, distance: 98.0
click at [491, 303] on div "Some kind of message here. New Project Product Type Entity College/Dept./Office…" at bounding box center [624, 172] width 489 height 735
paste textarea "423-631-8651"
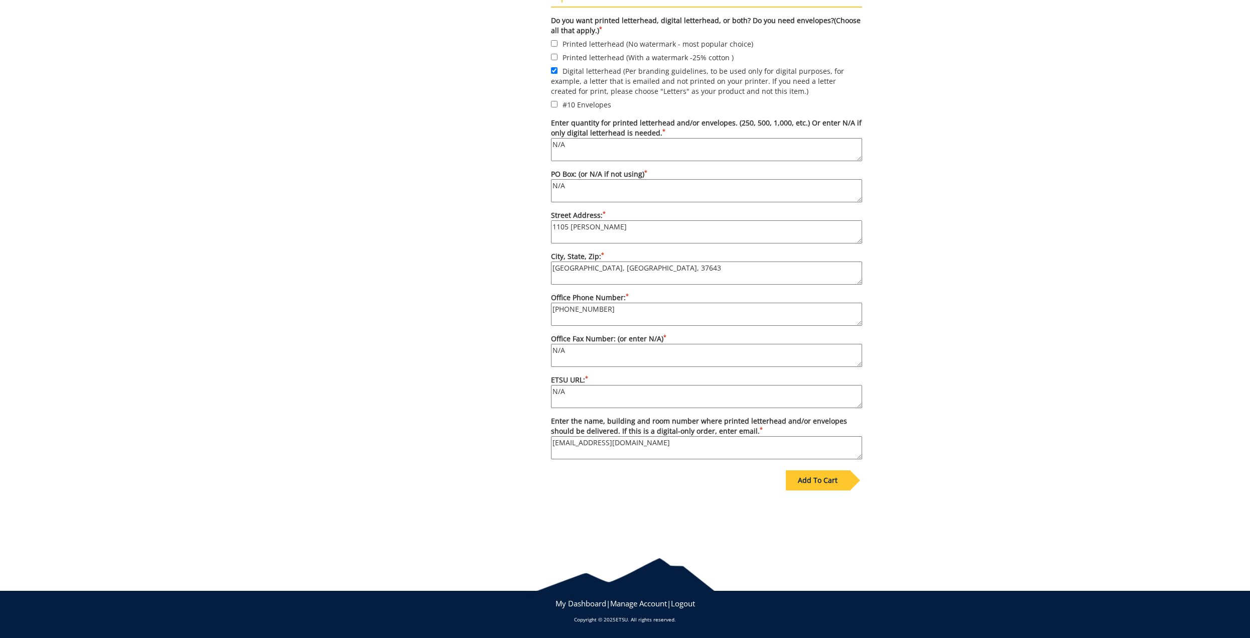
type textarea "423-631-8651"
drag, startPoint x: 597, startPoint y: 397, endPoint x: 435, endPoint y: 385, distance: 163.0
click at [435, 385] on div "Some kind of message here. New Project Product Type Entity College/Dept./Office…" at bounding box center [624, 172] width 489 height 735
paste textarea "https://www.etsu.edu/cbat/economics/faculty-staff/efremov.php"
type textarea "https://www.etsu.edu/cbat/economics/faculty-staff/efremov.php"
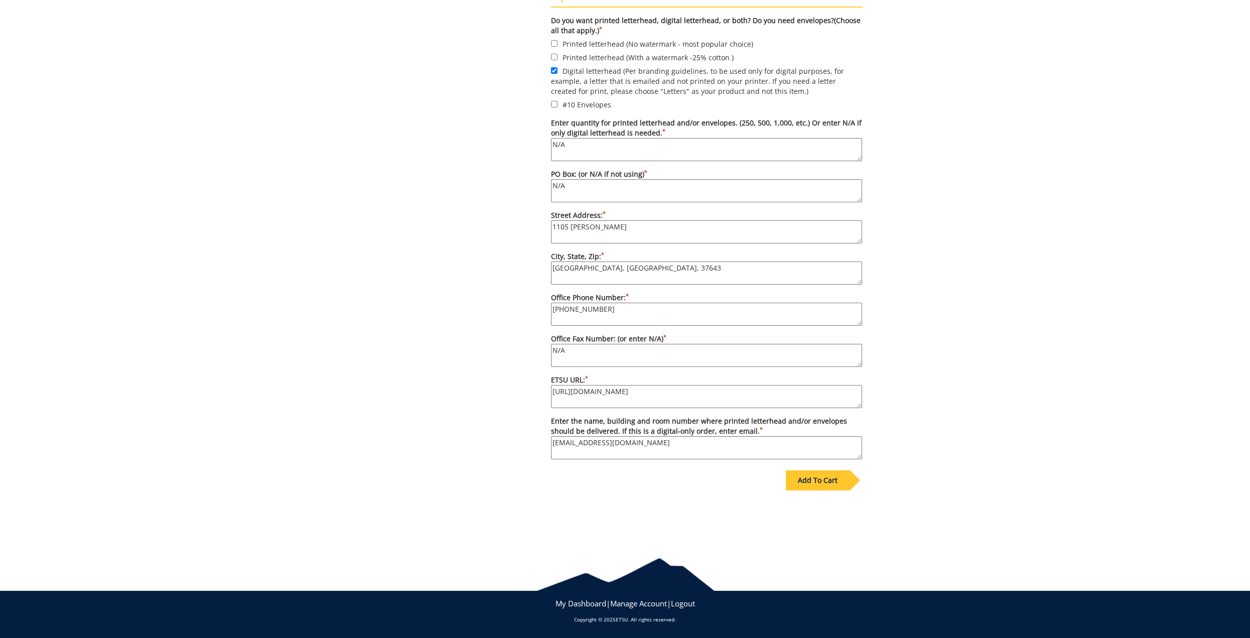
click at [837, 475] on div "Add To Cart" at bounding box center [818, 480] width 64 height 20
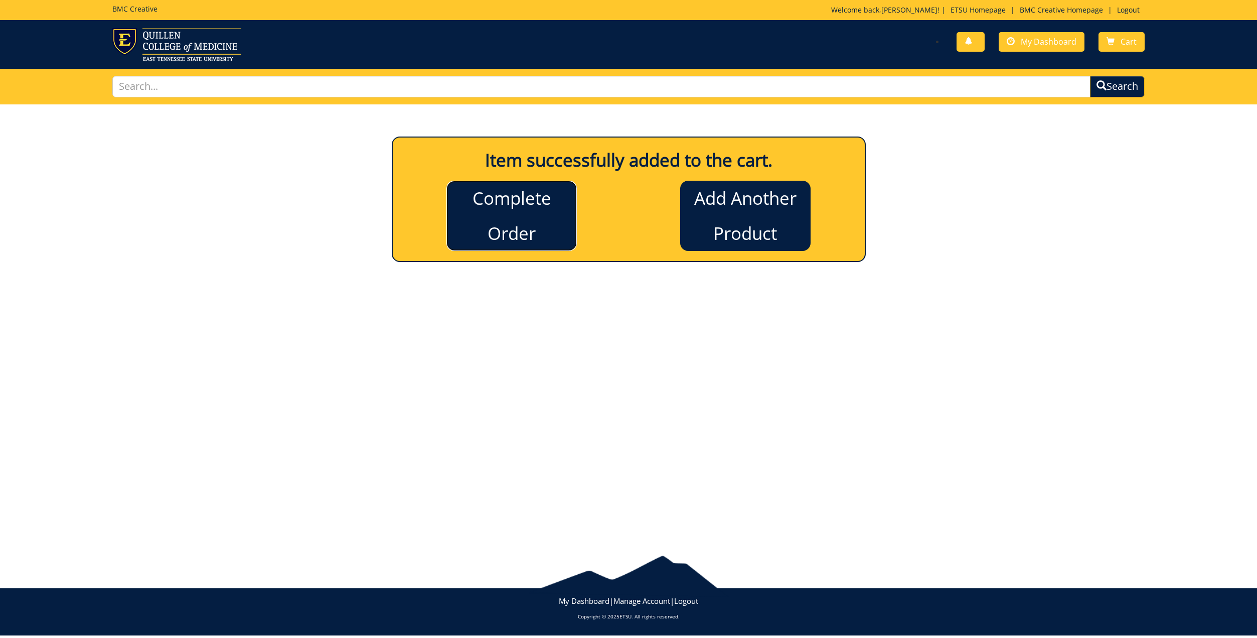
click at [501, 217] on link "Complete Order" at bounding box center [511, 216] width 130 height 70
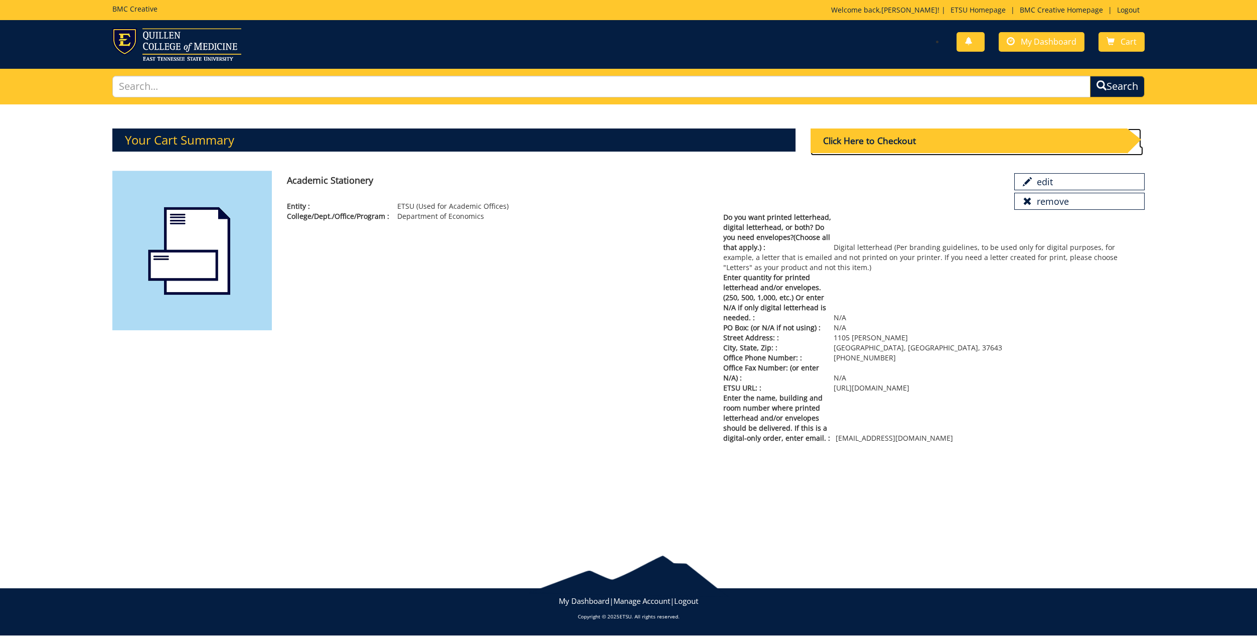
click at [892, 145] on div "Click Here to Checkout" at bounding box center [969, 140] width 317 height 25
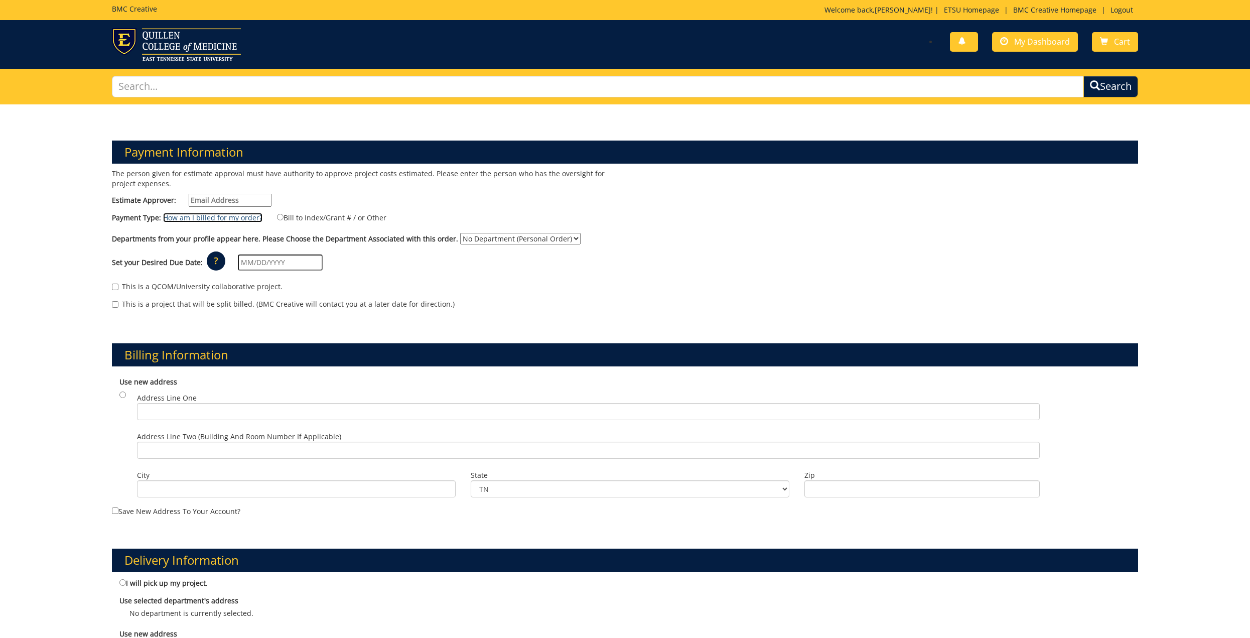
click at [232, 216] on link "How am I billed for my order?" at bounding box center [212, 218] width 99 height 10
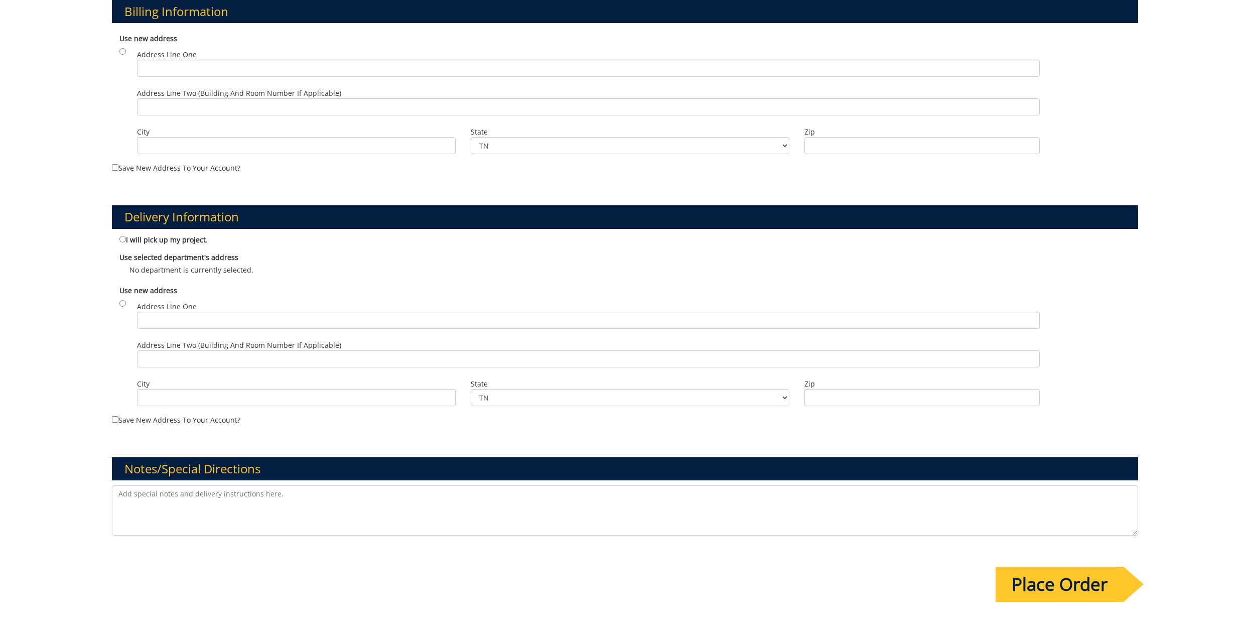
scroll to position [401, 0]
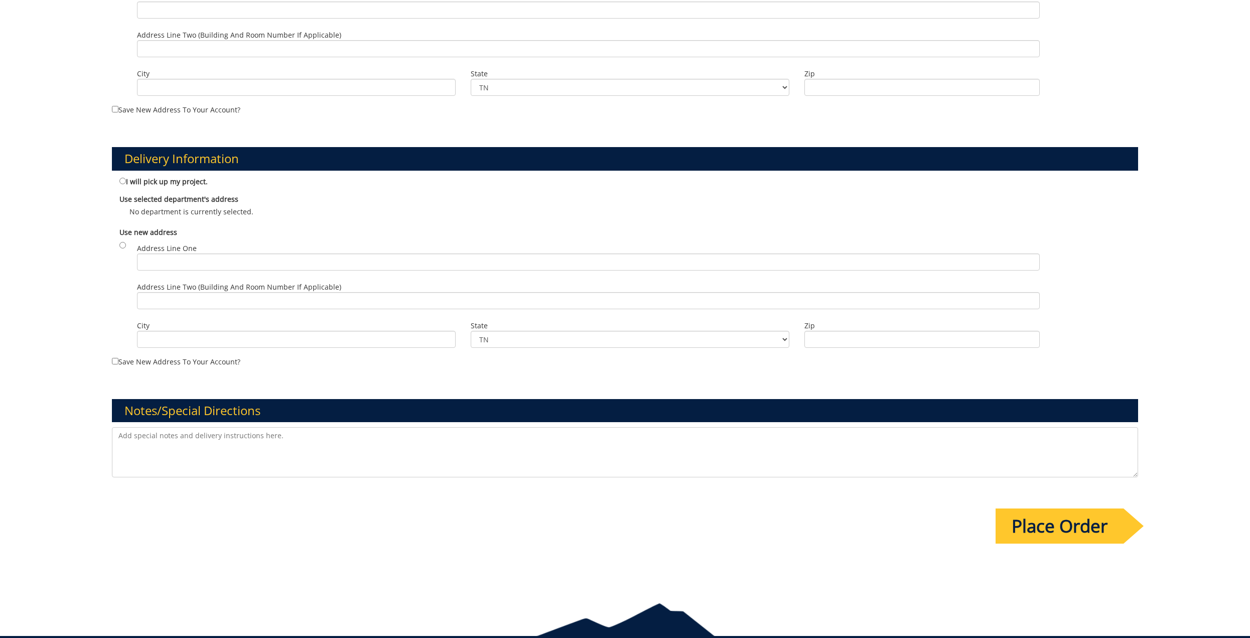
click at [123, 174] on div "Delivery Information I will pick up my project. Use selected department's addre…" at bounding box center [624, 248] width 1041 height 251
click at [119, 180] on input "I will pick up my project." at bounding box center [122, 181] width 7 height 7
radio input "true"
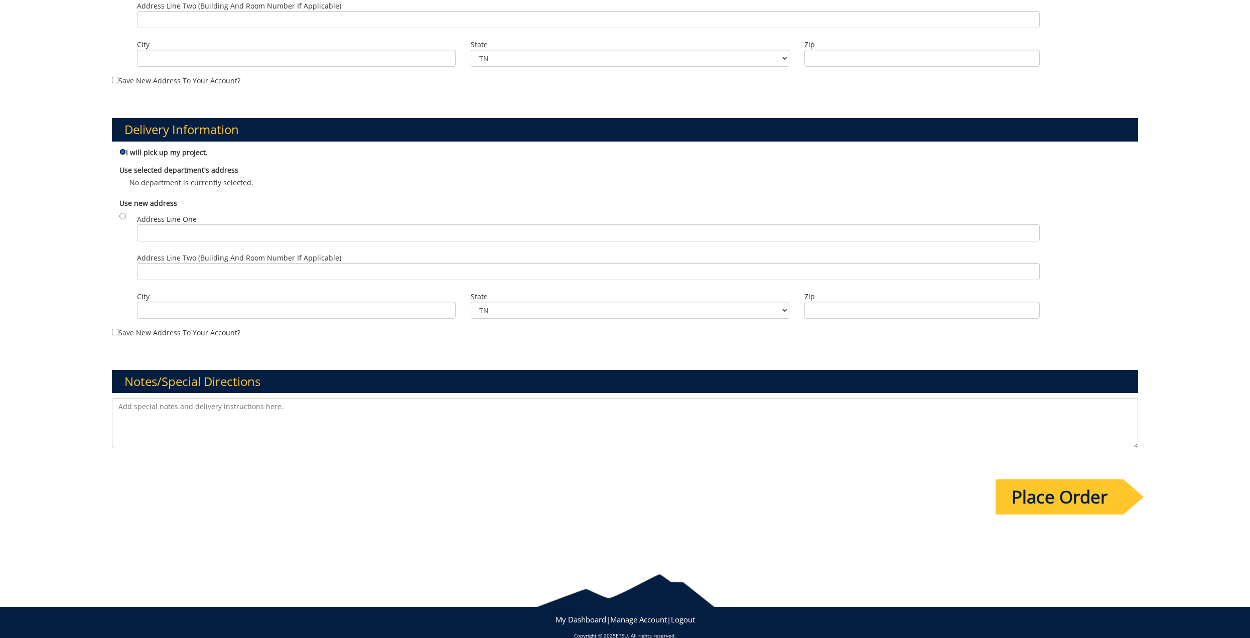
scroll to position [446, 0]
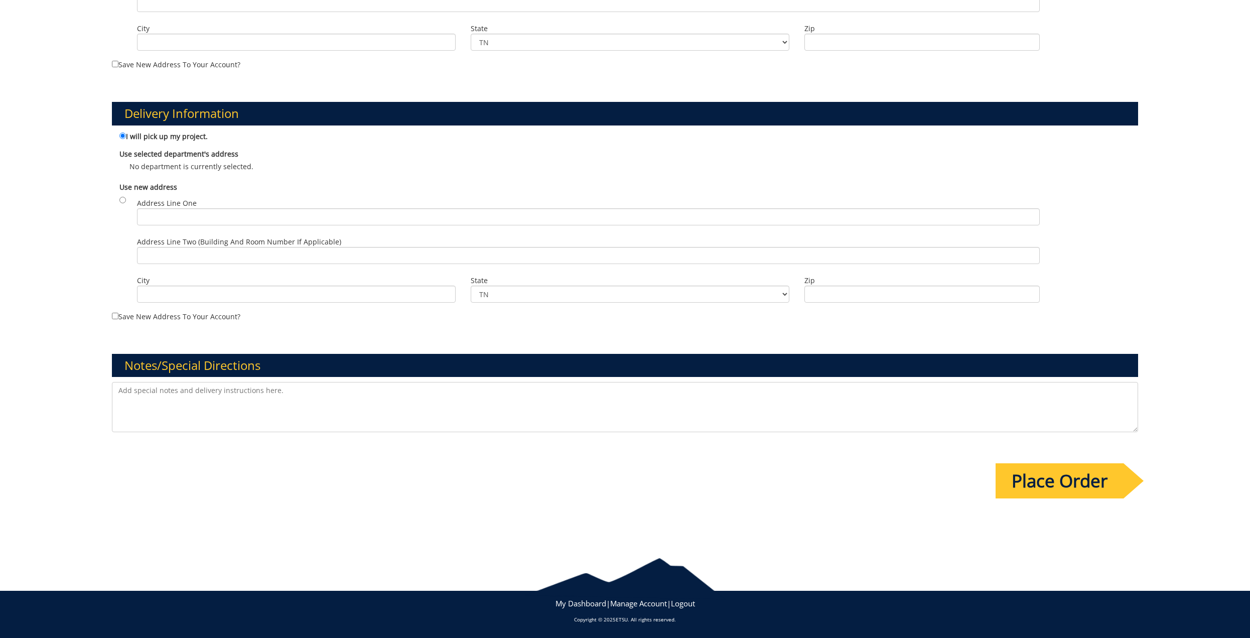
click at [1034, 466] on input "Place Order" at bounding box center [1059, 480] width 128 height 35
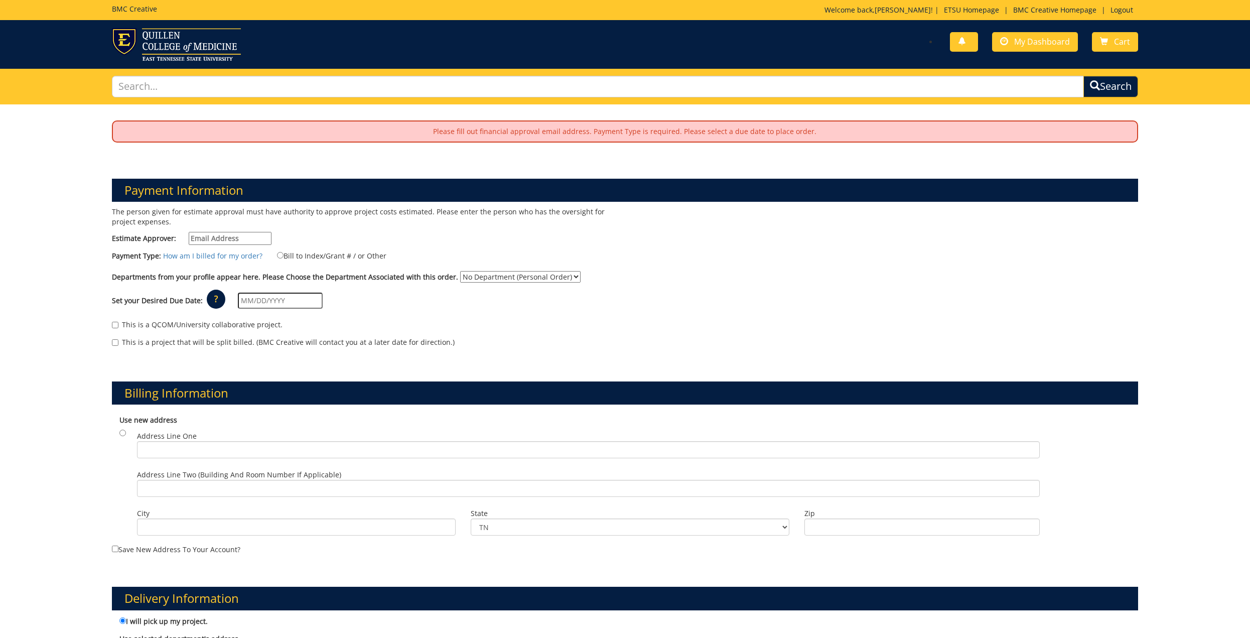
click at [460, 279] on select "No Department (Personal Order)" at bounding box center [520, 277] width 120 height 12
